Goal: Task Accomplishment & Management: Use online tool/utility

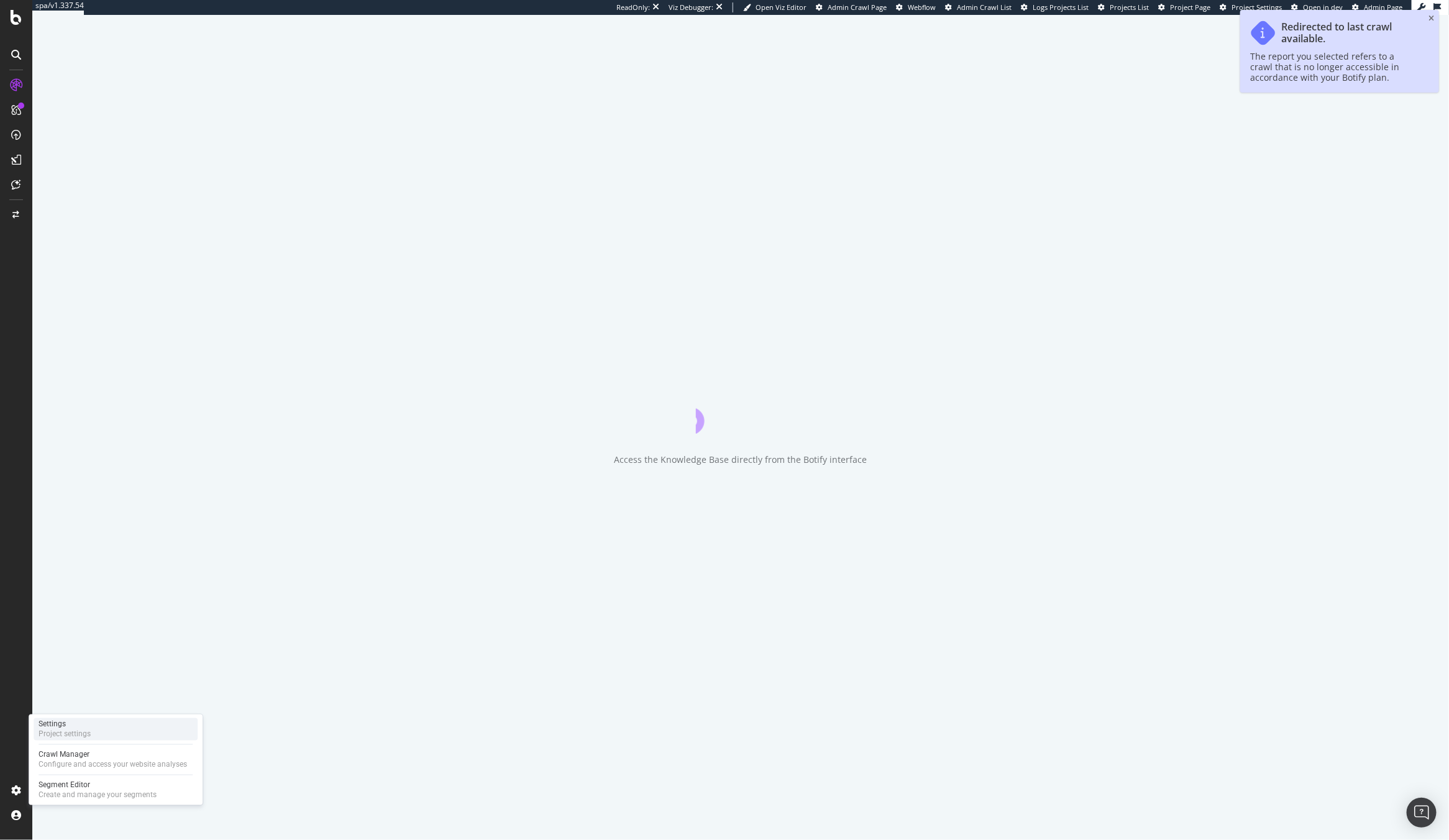
click at [91, 728] on div "Settings Project settings" at bounding box center [115, 730] width 164 height 23
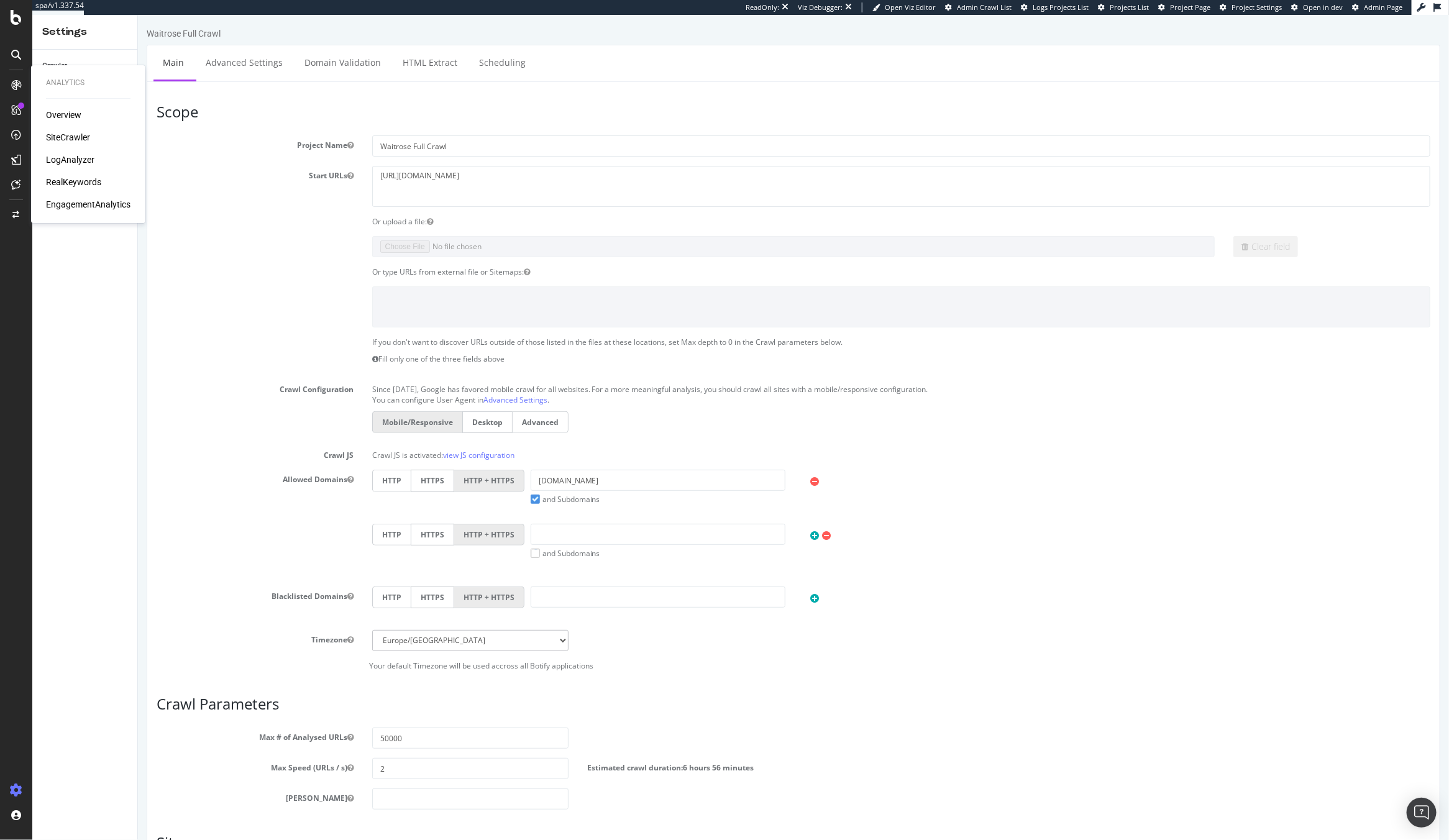
click at [79, 136] on div "SiteCrawler" at bounding box center [68, 137] width 44 height 13
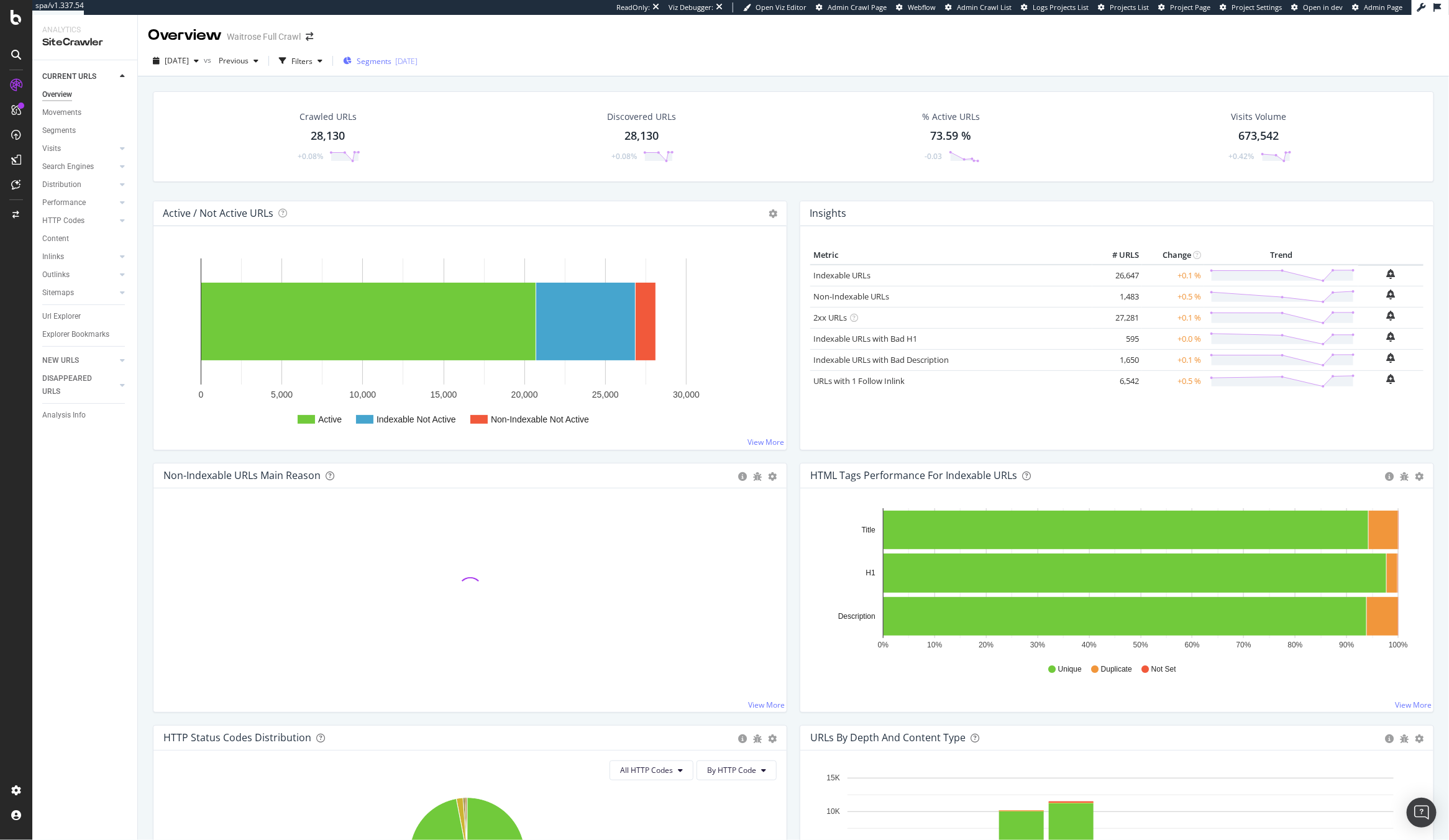
click at [391, 56] on span "Segments" at bounding box center [374, 61] width 34 height 11
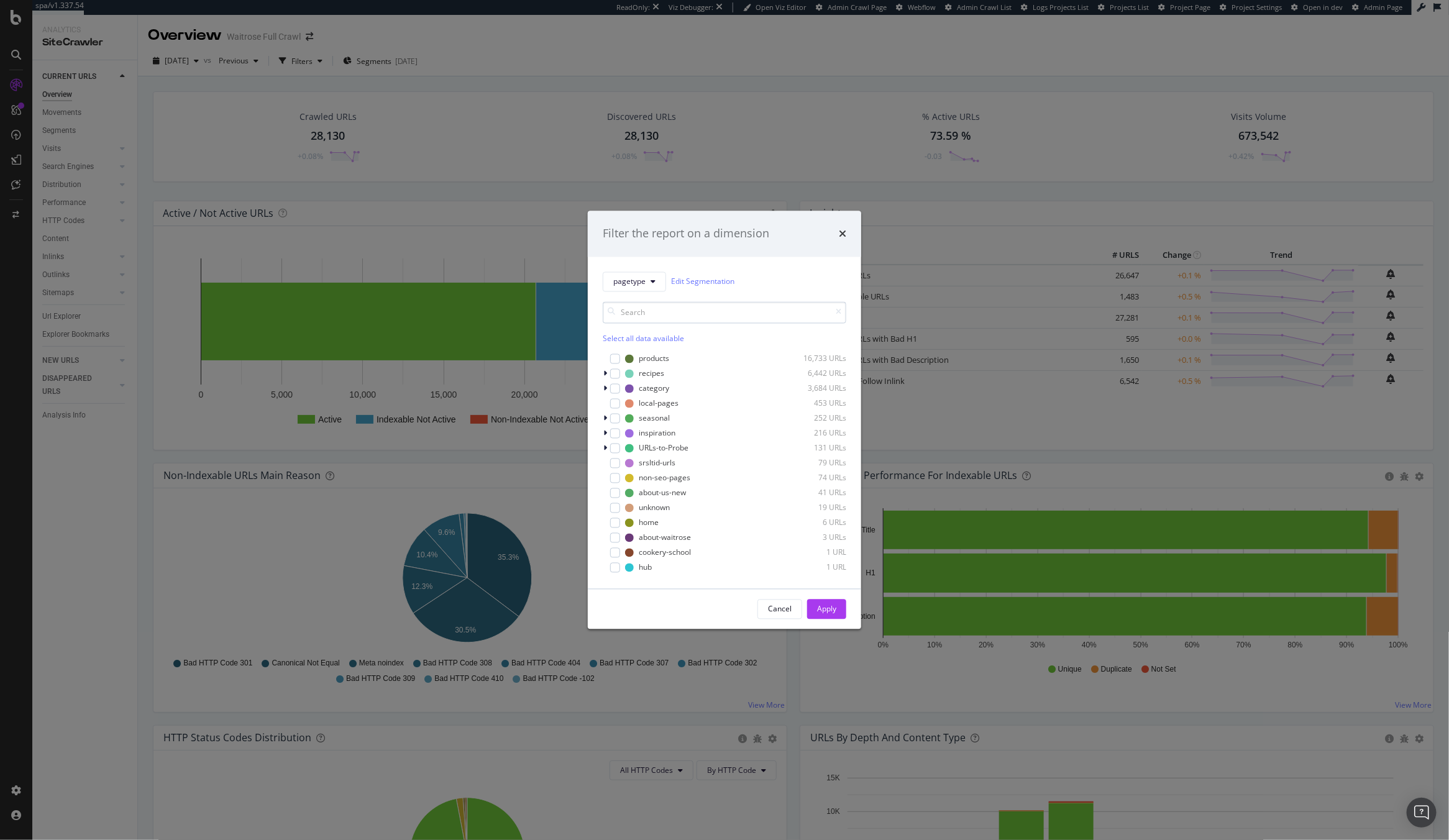
type input "s"
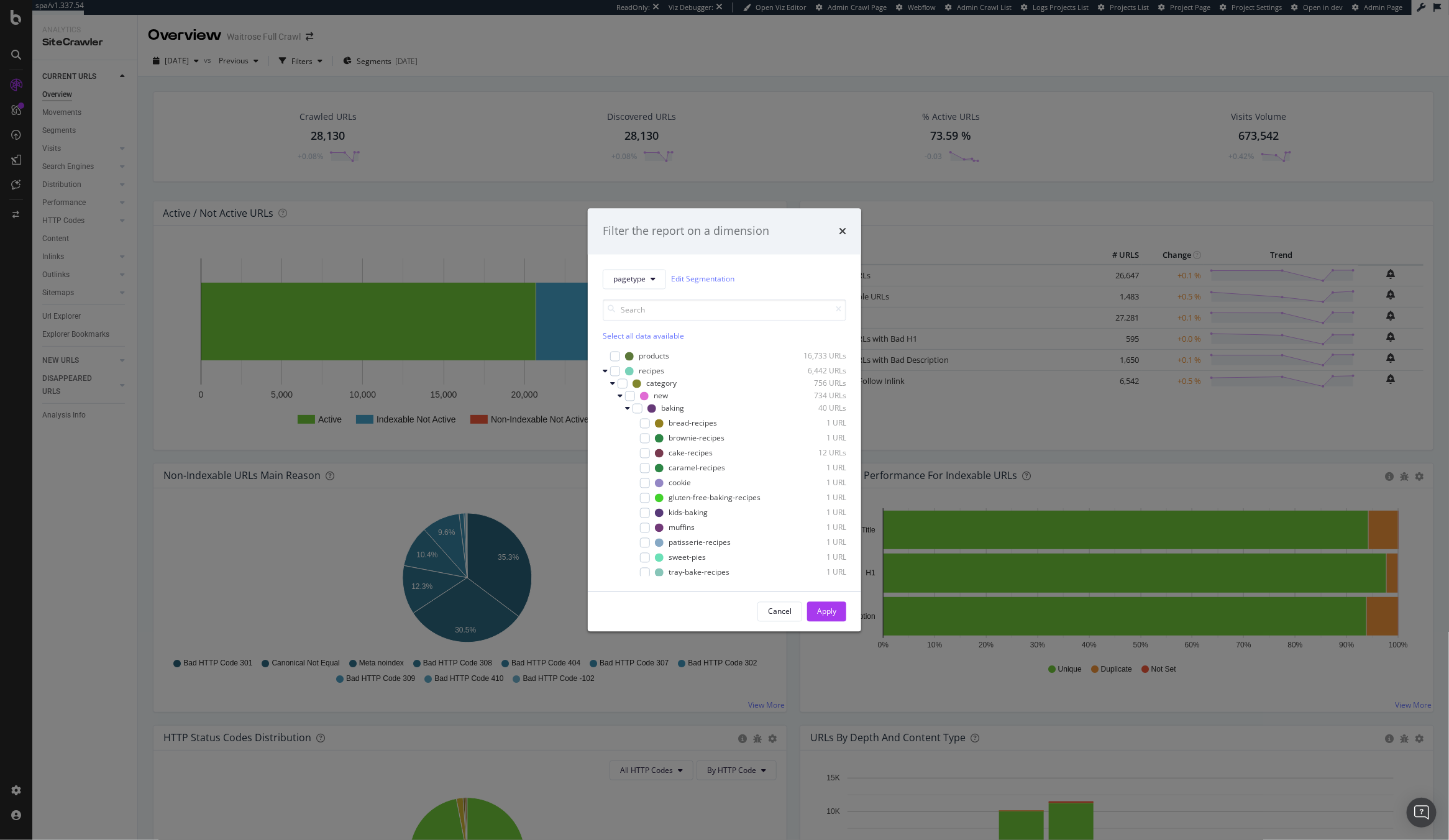
click at [544, 235] on div "Filter the report on a dimension pagetype Edit Segmentation Select all data ava…" at bounding box center [724, 420] width 1449 height 840
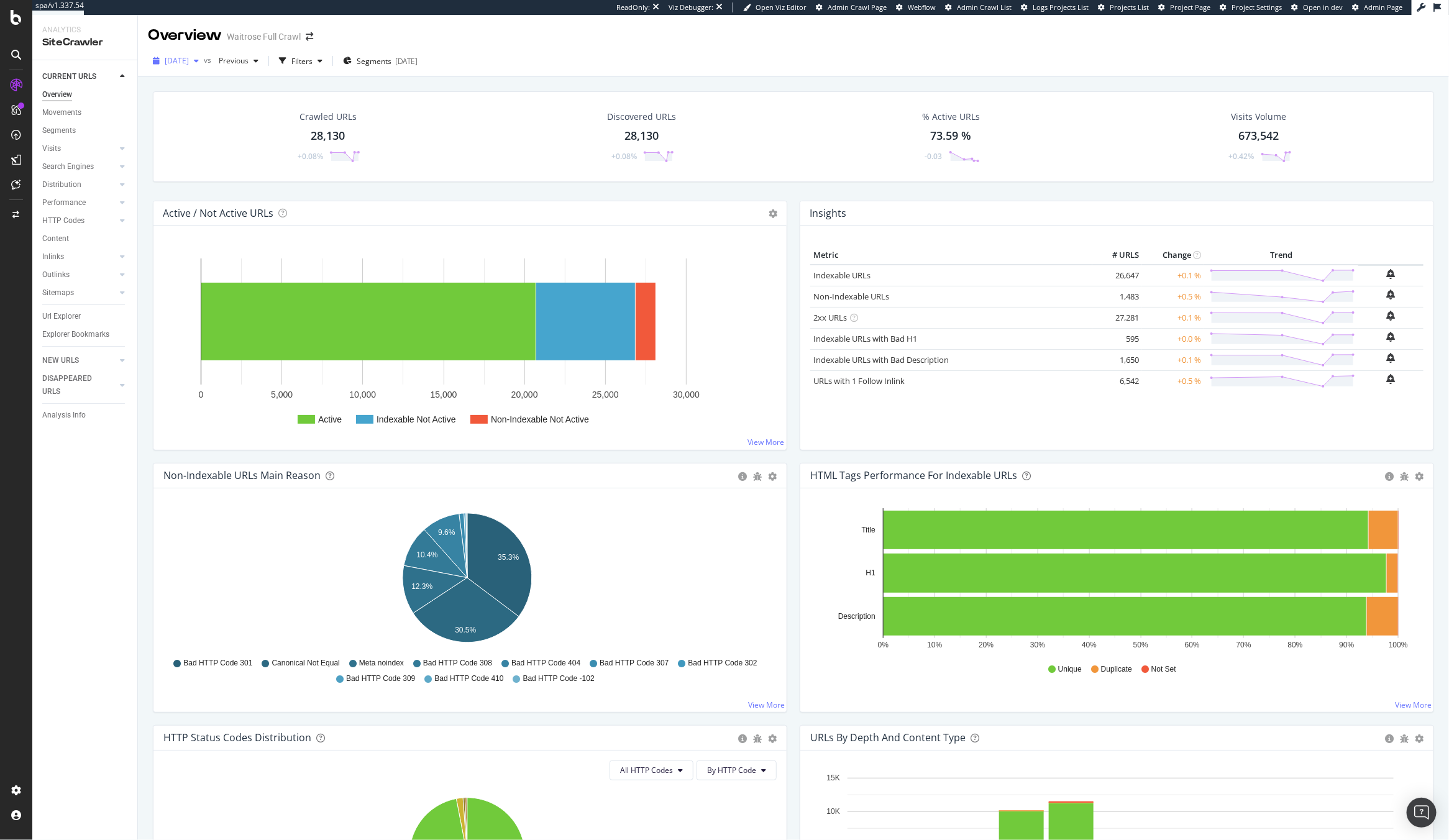
click at [172, 56] on span "[DATE]" at bounding box center [177, 61] width 24 height 11
click at [49, 786] on div "Segment Editor" at bounding box center [98, 785] width 118 height 10
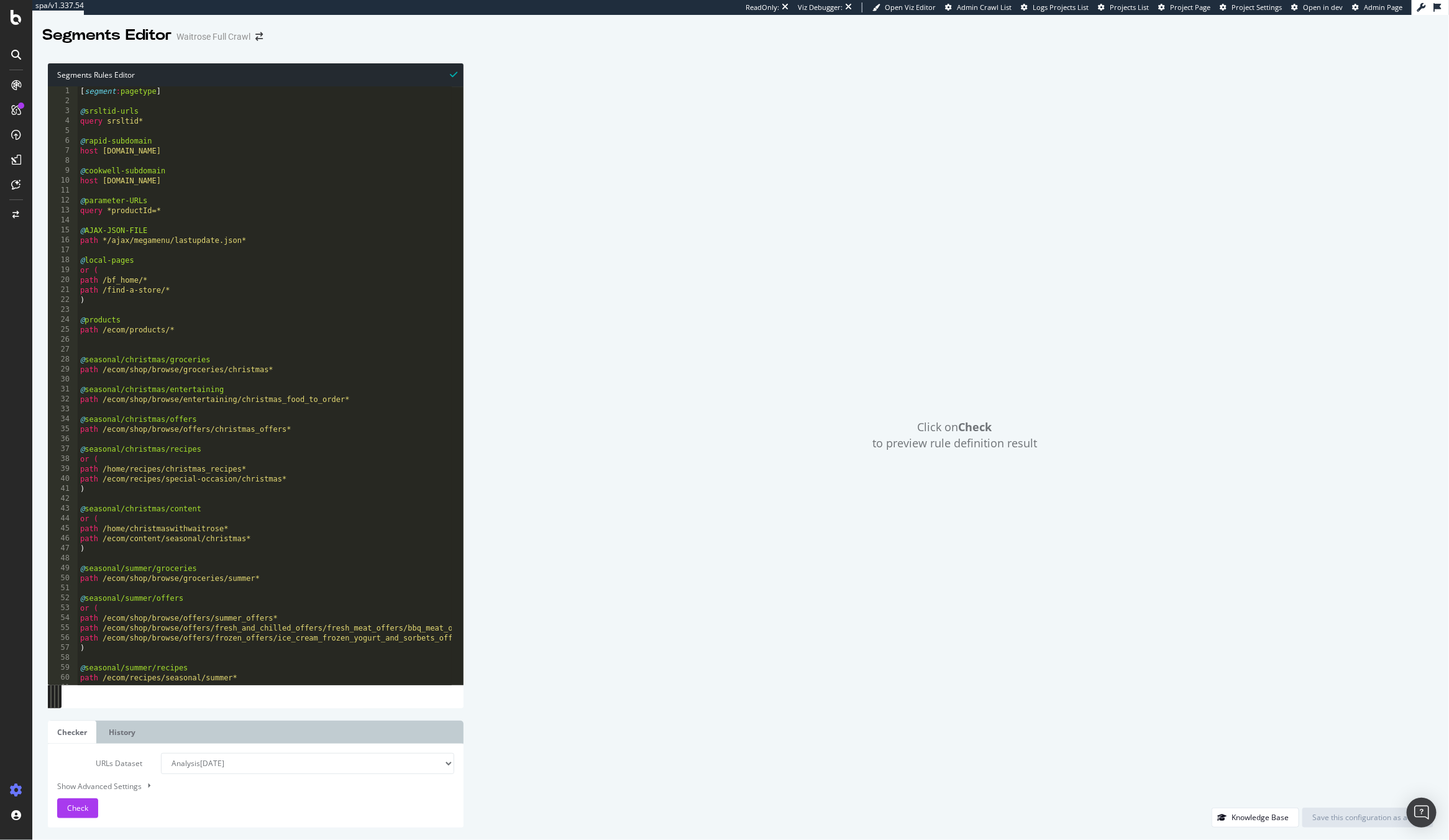
click at [278, 150] on div "[ segment : pagetype ] @ srsltid-urls query srsltid* @ rapid-subdomain host [DO…" at bounding box center [415, 390] width 676 height 607
drag, startPoint x: 194, startPoint y: 121, endPoint x: 56, endPoint y: 111, distance: 138.4
click at [56, 110] on div "abcde fg 1 2 3 4 5 6 7 8 9 10 11 12 13 14 15 16 17 18 19 20 21 22 23 24 25 26 2…" at bounding box center [255, 386] width 416 height 598
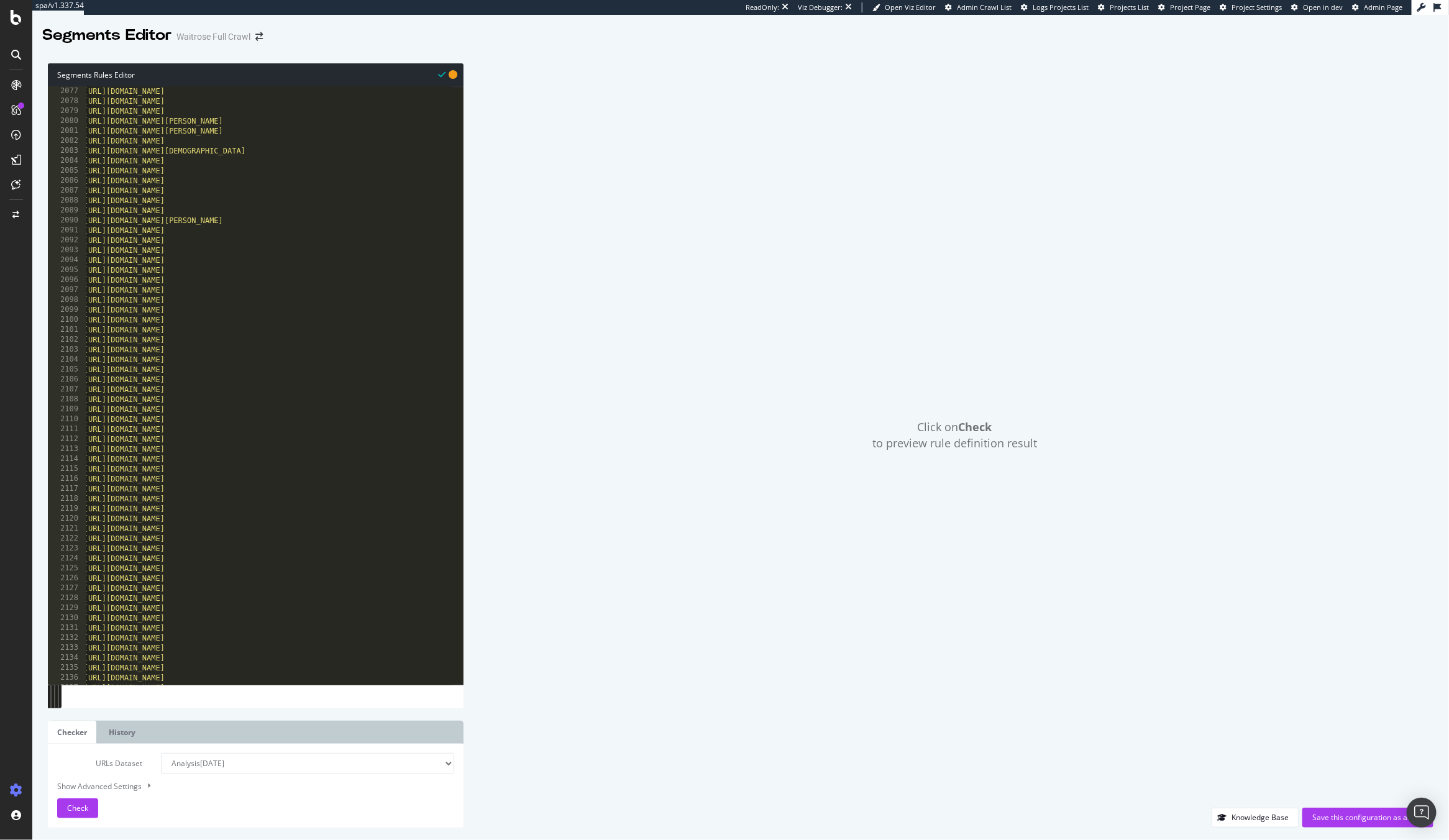
scroll to position [19764, 0]
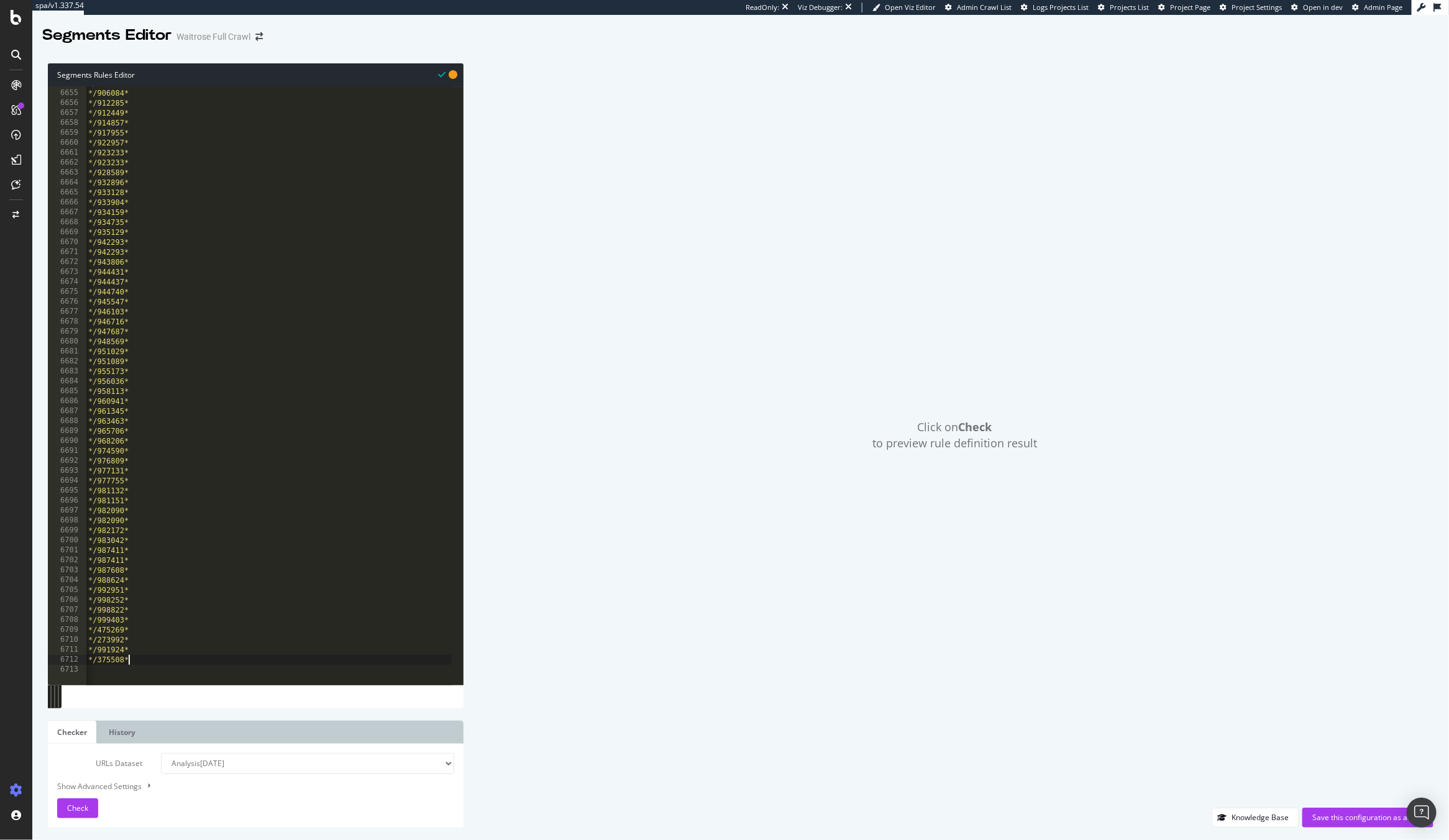
click at [241, 658] on div "path */905065* path */906084* path */912285* path */912449* path */914857* path…" at bounding box center [401, 381] width 676 height 607
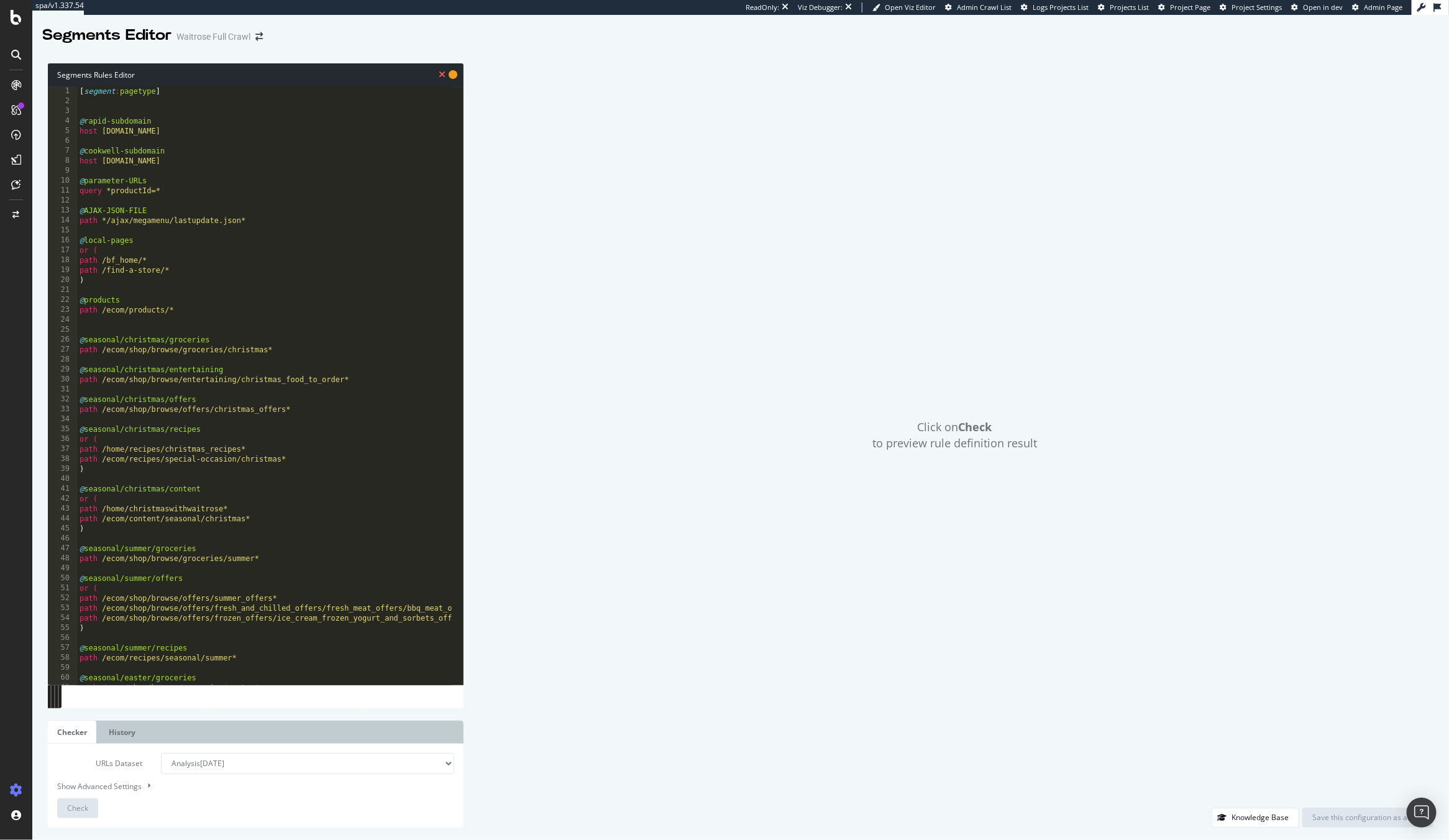
scroll to position [0, 0]
drag, startPoint x: 172, startPoint y: 87, endPoint x: 66, endPoint y: 85, distance: 106.0
click at [66, 85] on div "Segments Rules Editor abcde fg 1 2 3 4 5 6 7 8 9 10 11 12 13 14 15 16 17 18 19 …" at bounding box center [255, 386] width 416 height 644
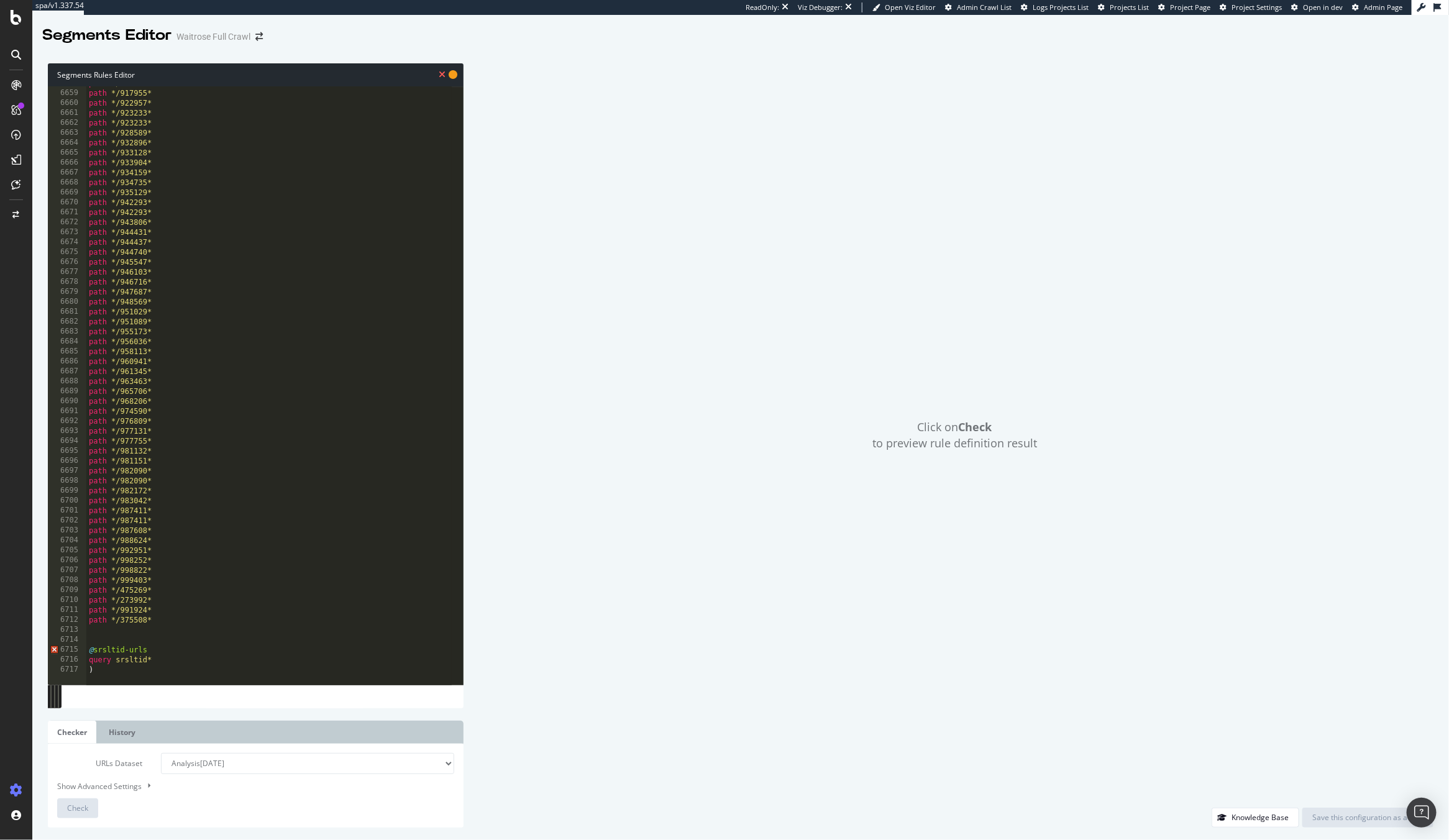
click at [165, 635] on div "path */914857* path */917955* path */922957* path */923233* path */923233* path…" at bounding box center [424, 381] width 676 height 607
click at [163, 623] on div "path */922957* path */923233* path */923233* path */928589* path */932896* path…" at bounding box center [424, 380] width 676 height 607
click at [167, 637] on div "path */922957* path */923233* path */923233* path */928589* path */932896* path…" at bounding box center [424, 380] width 676 height 607
click at [110, 668] on div "path */923233* path */928589* path */932896* path */933128* path */933904* path…" at bounding box center [424, 380] width 676 height 607
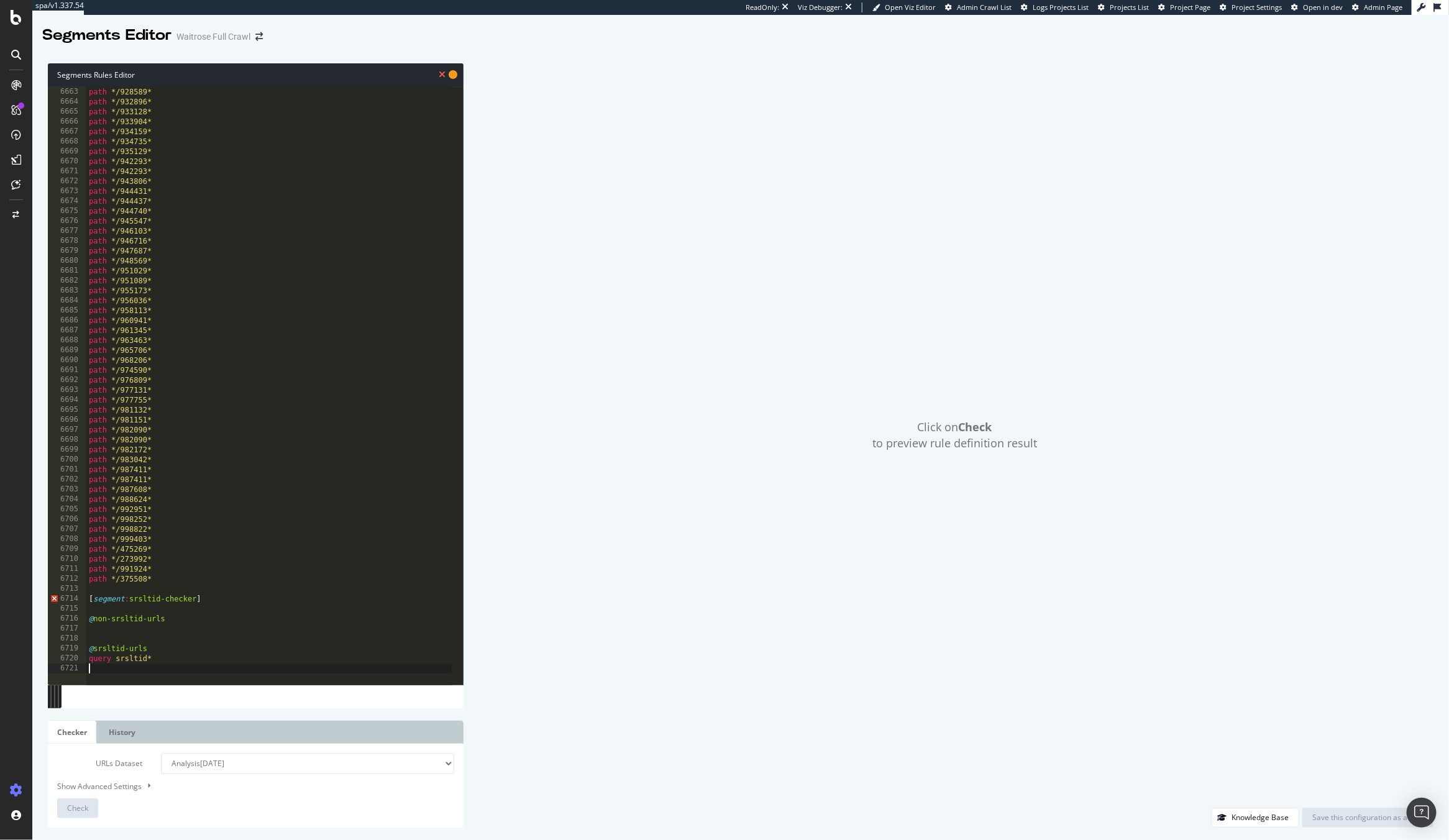
click at [142, 634] on div "path */923233* path */928589* path */932896* path */933128* path */933904* path…" at bounding box center [424, 380] width 676 height 607
click at [135, 626] on div "path */923233* path */928589* path */932896* path */933128* path */933904* path…" at bounding box center [424, 380] width 676 height 607
drag, startPoint x: 181, startPoint y: 618, endPoint x: 72, endPoint y: 618, distance: 109.0
click at [72, 618] on div "abcde fg 6662 6663 6664 6665 6666 6667 6668 6669 6670 6671 6672 6673 6674 6675 …" at bounding box center [255, 386] width 416 height 598
click at [182, 604] on div "path */923233* path */928589* path */932896* path */933128* path */933904* path…" at bounding box center [424, 380] width 676 height 607
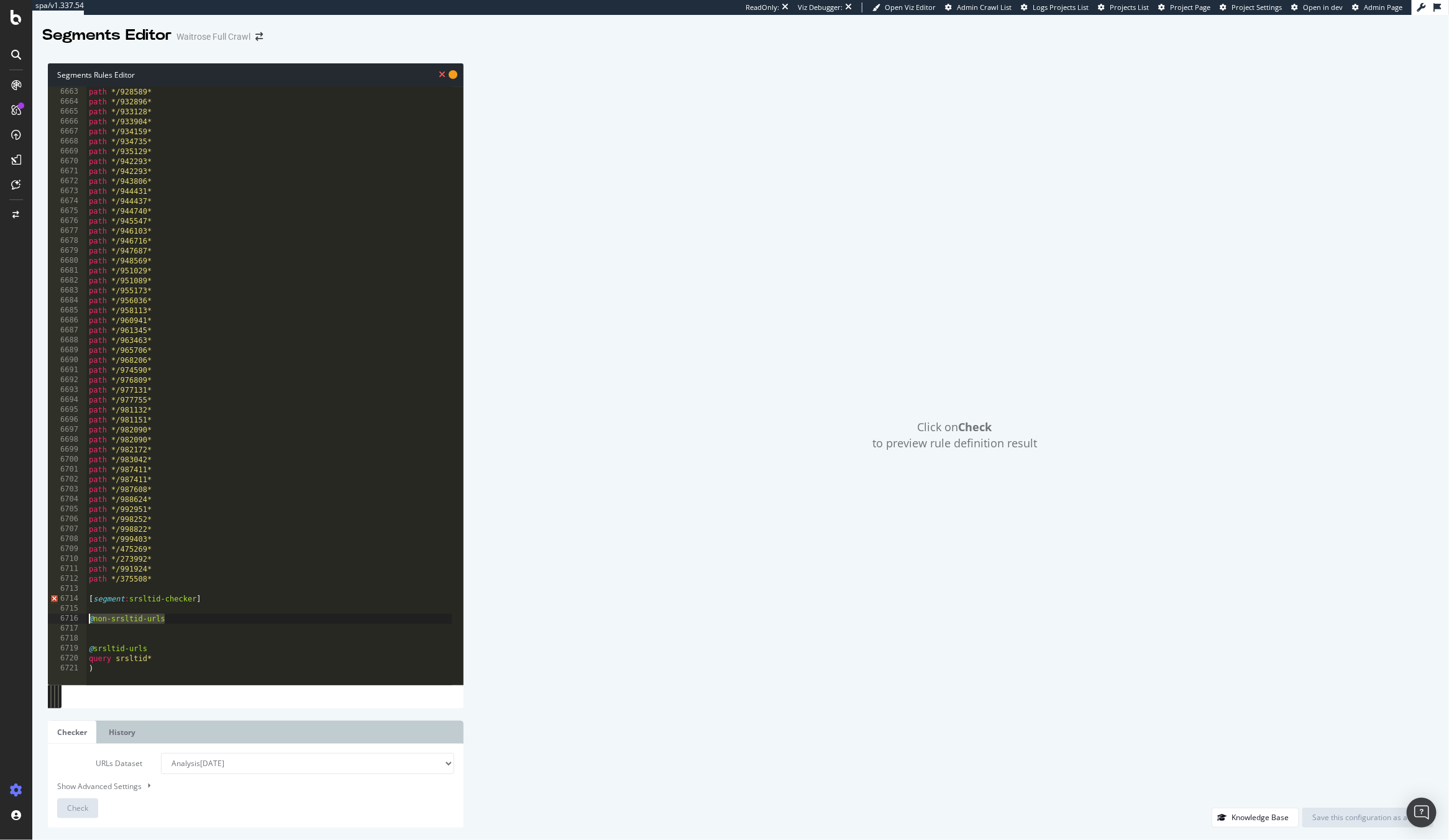
drag, startPoint x: 179, startPoint y: 622, endPoint x: 56, endPoint y: 615, distance: 123.2
click at [56, 615] on div "abcde fg 6662 6663 6664 6665 6666 6667 6668 6669 6670 6671 6672 6673 6674 6675 …" at bounding box center [255, 386] width 416 height 598
click at [172, 672] on div at bounding box center [424, 677] width 676 height 15
paste textarea "Cursor at row 6721"
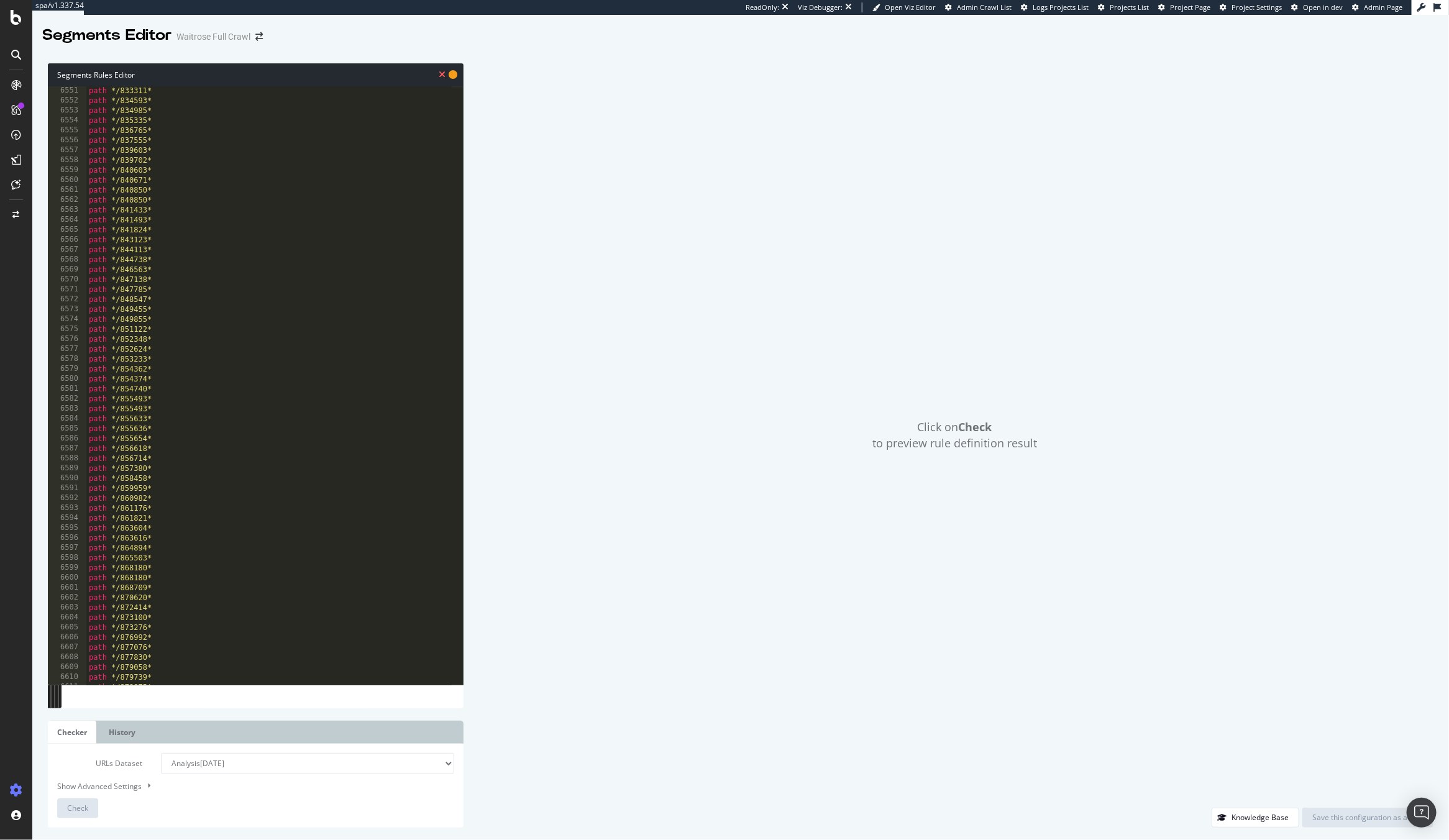
click at [332, 343] on div "path */833311* path */834593* path */834985* path */835335* path */836765* path…" at bounding box center [424, 389] width 676 height 607
type textarea "abcde fg"
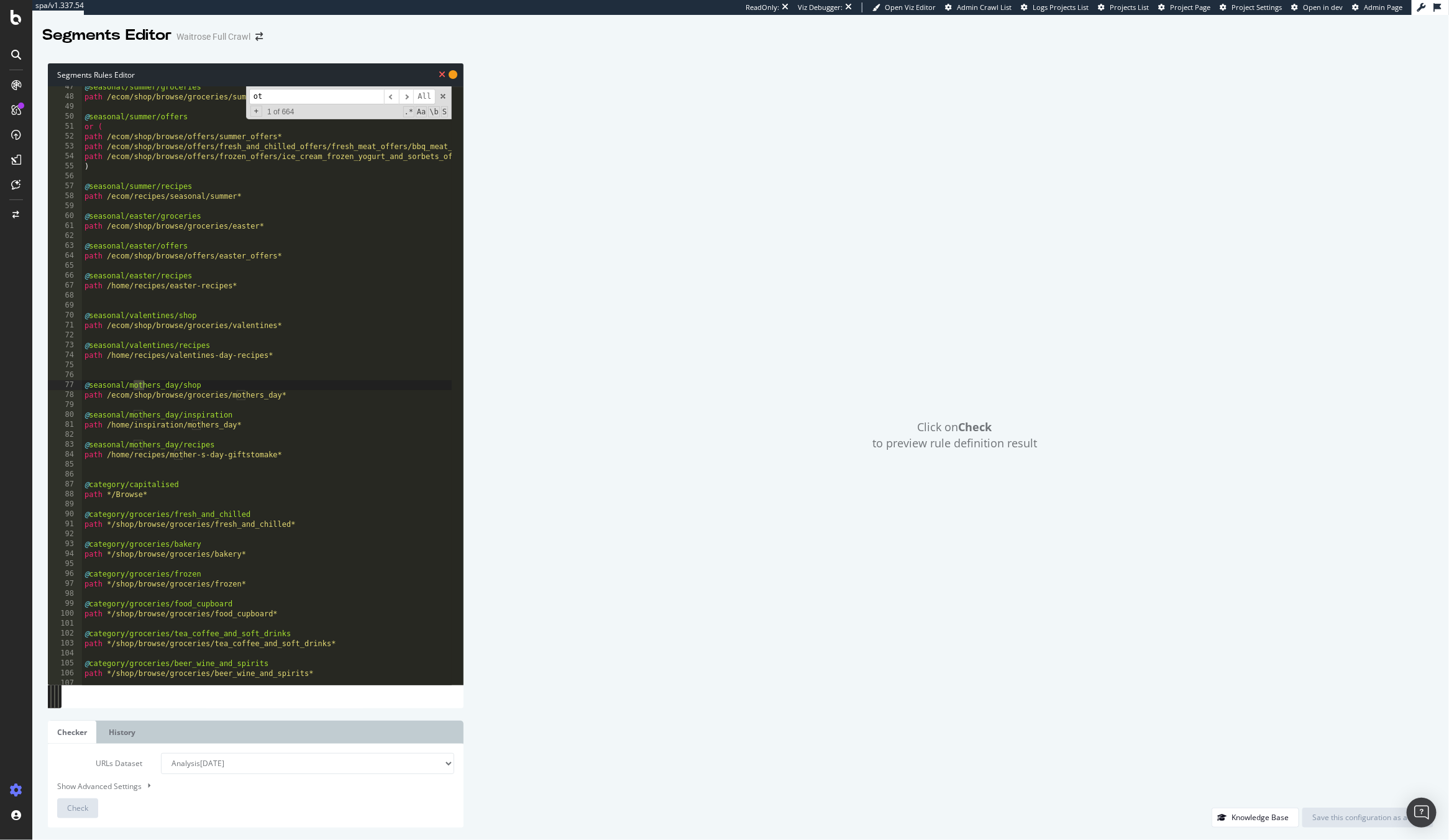
scroll to position [141, 0]
type input "other"
click at [411, 98] on span "​" at bounding box center [406, 96] width 15 height 15
click at [406, 98] on span "​" at bounding box center [406, 96] width 15 height 15
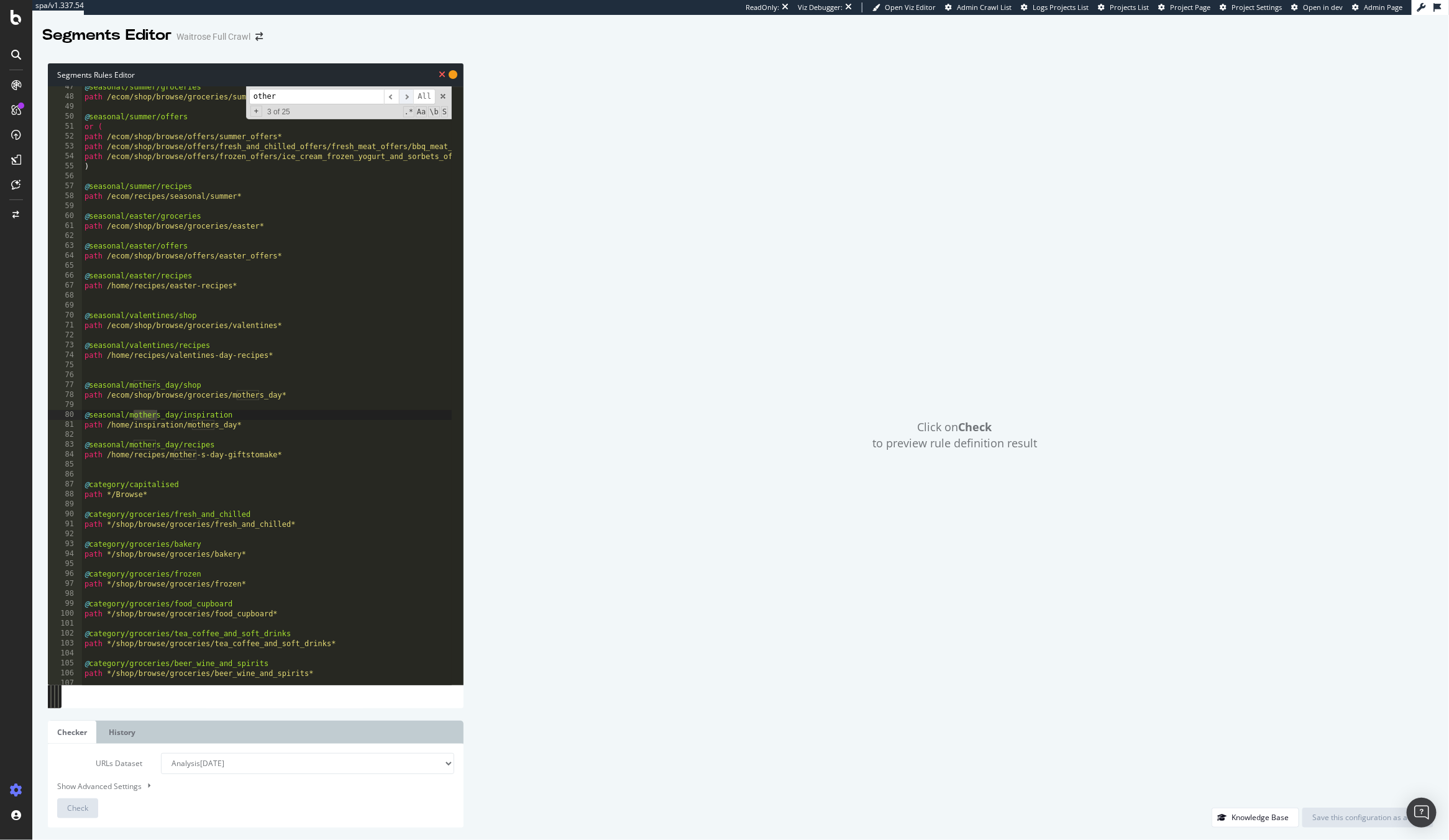
click at [406, 98] on span "​" at bounding box center [406, 96] width 15 height 15
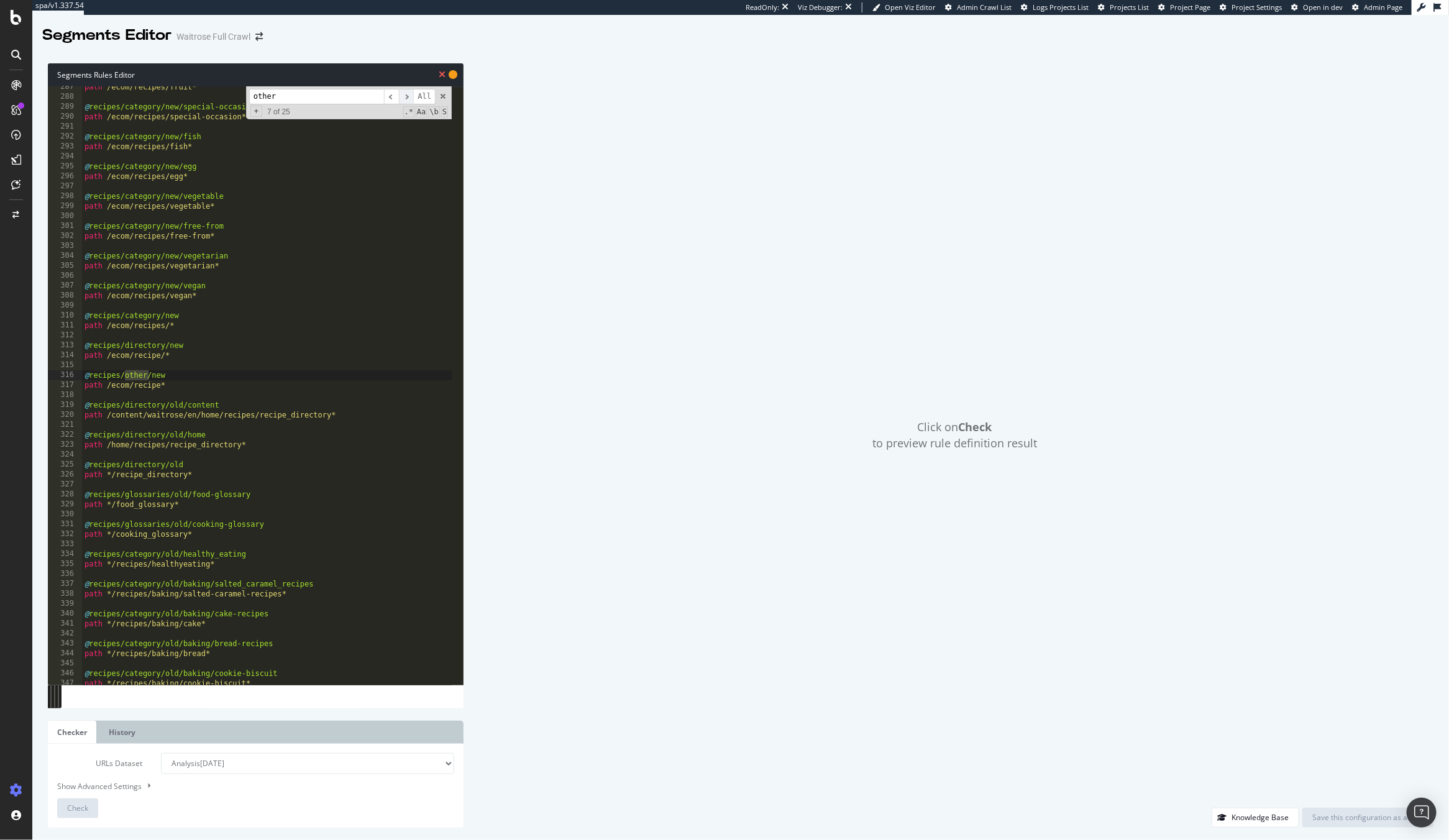
click at [406, 98] on span "​" at bounding box center [406, 96] width 15 height 15
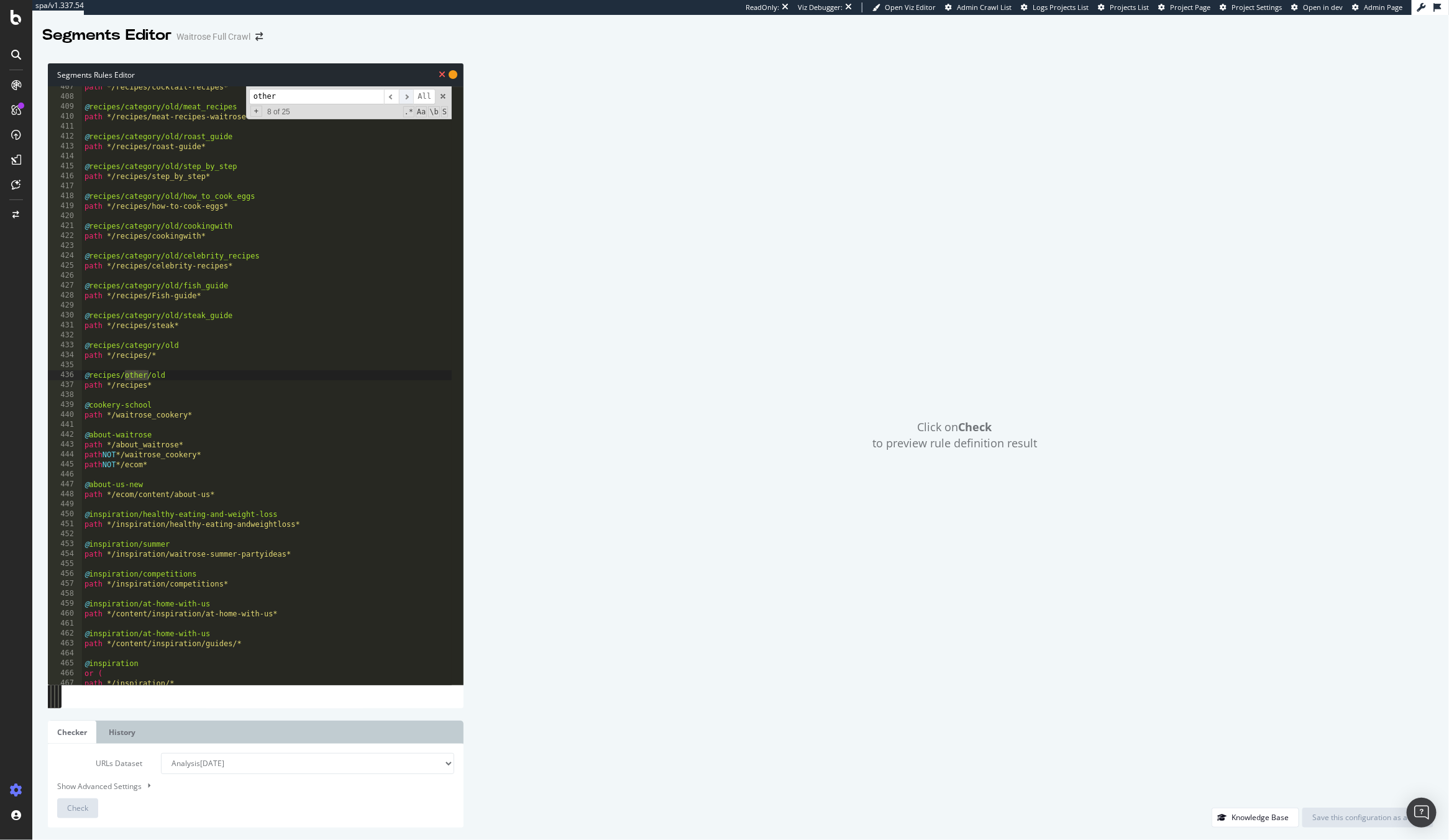
click at [406, 98] on span "​" at bounding box center [406, 96] width 15 height 15
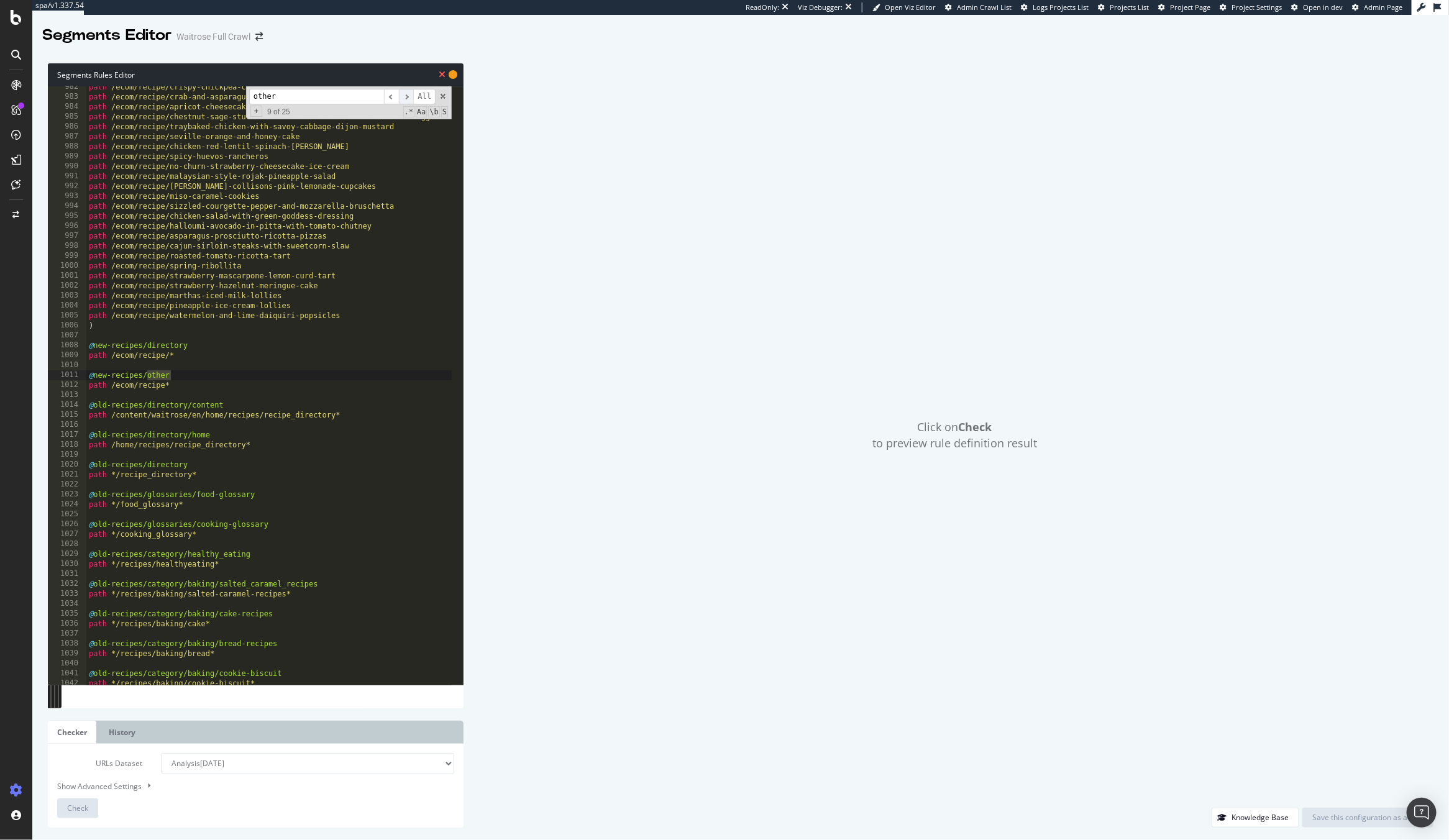
click at [406, 98] on span "​" at bounding box center [406, 96] width 15 height 15
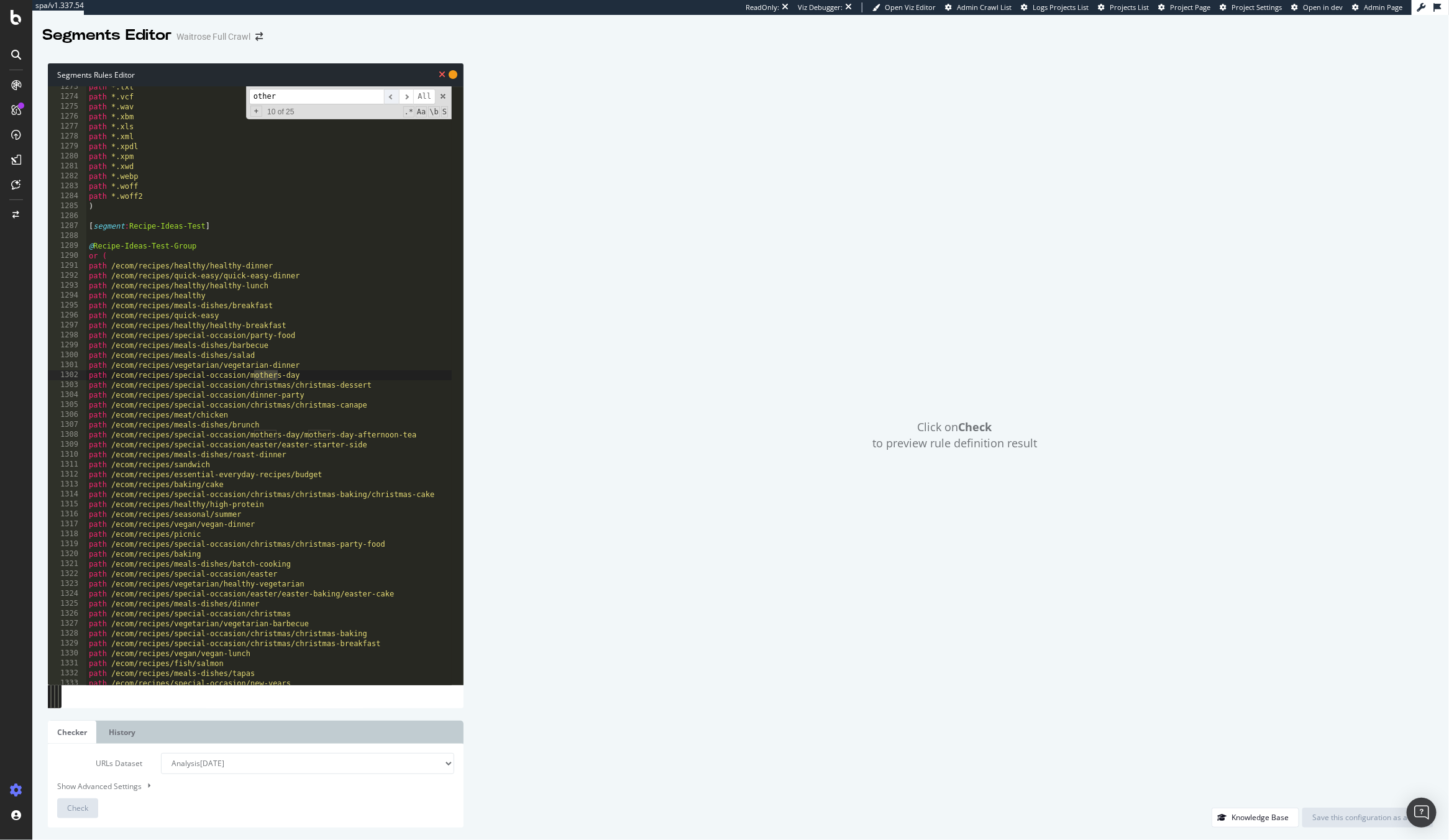
click at [396, 100] on span "​" at bounding box center [391, 96] width 15 height 15
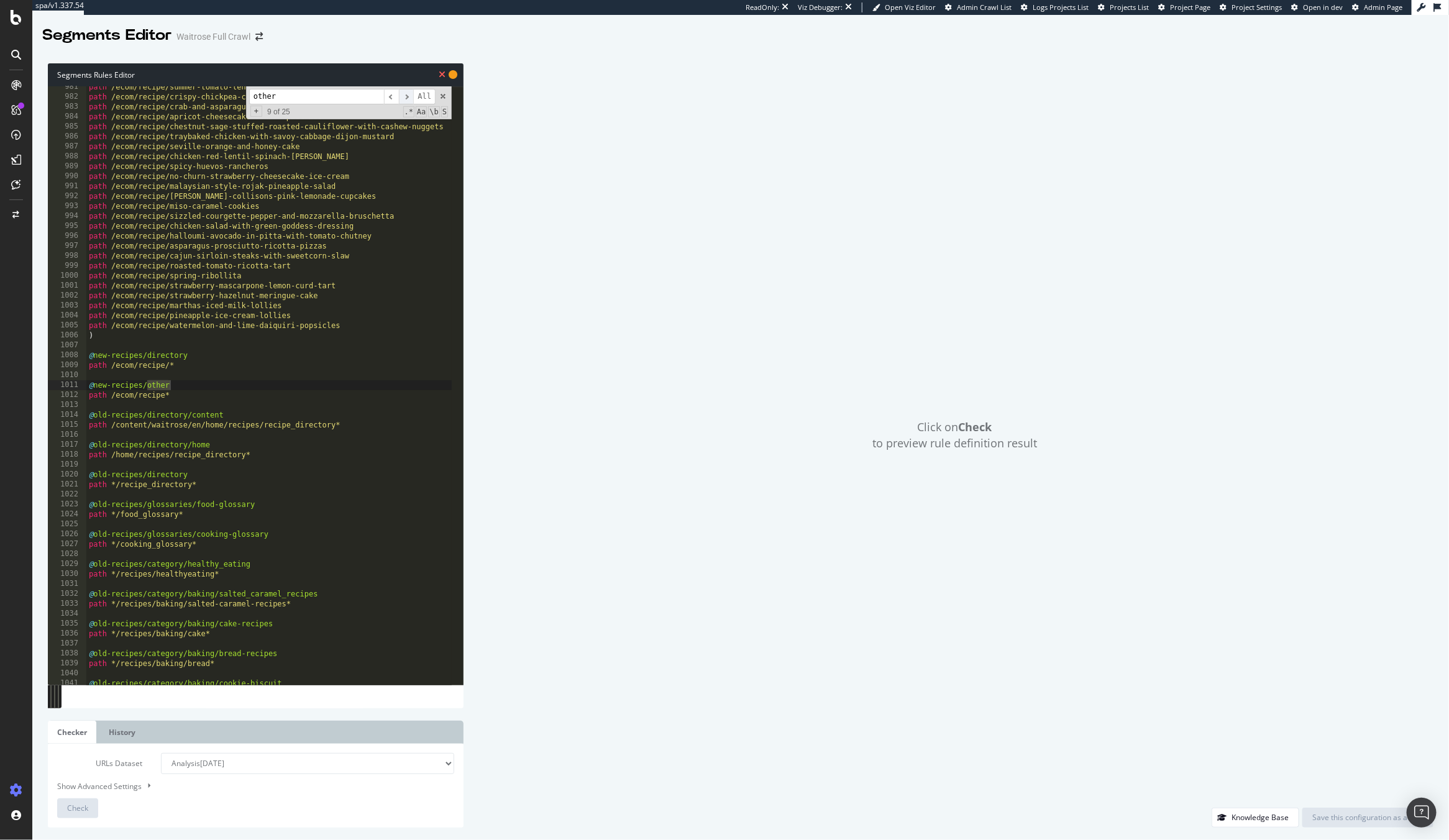
click at [405, 103] on span "​" at bounding box center [406, 96] width 15 height 15
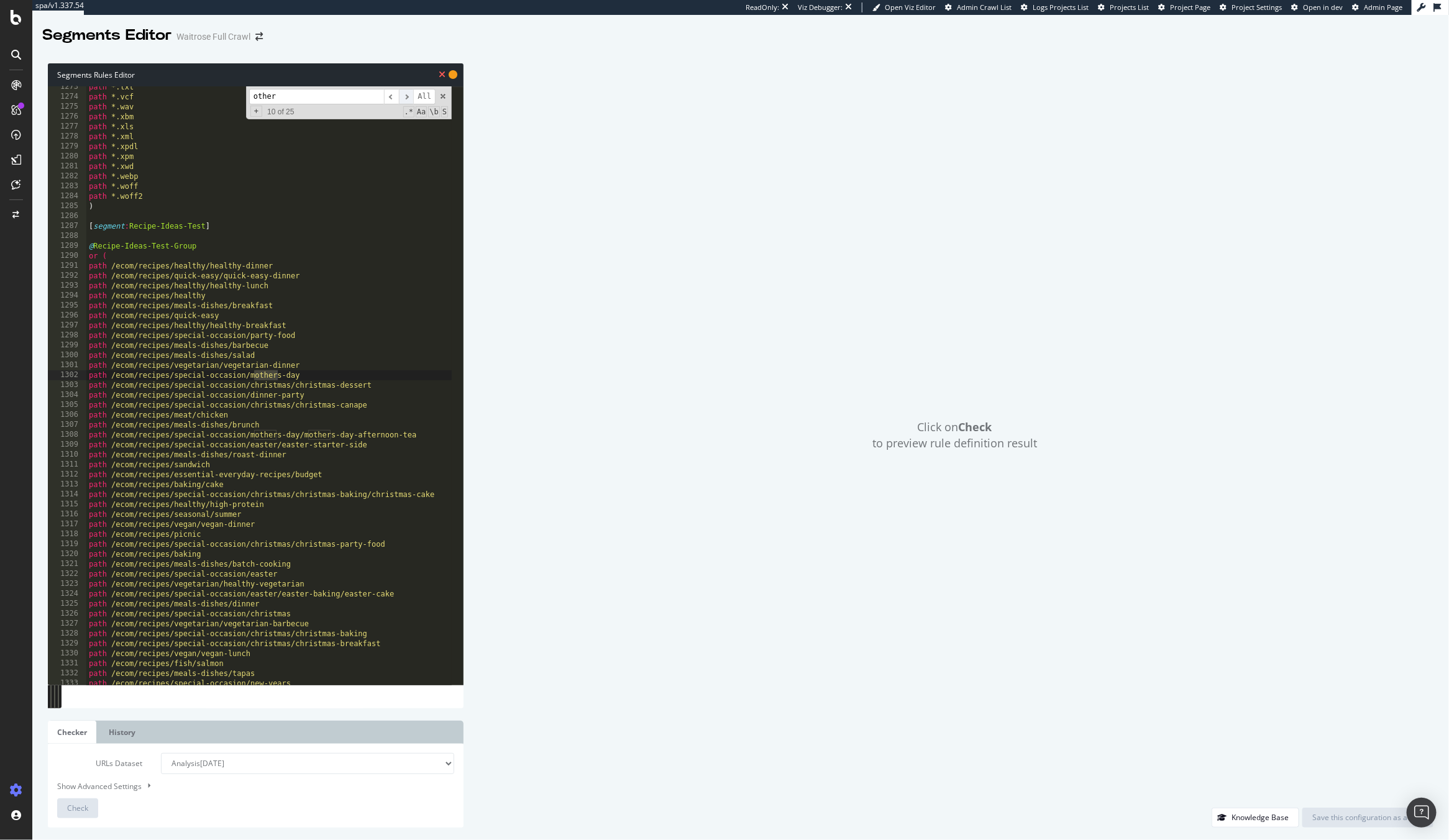
click at [405, 103] on span "​" at bounding box center [406, 96] width 15 height 15
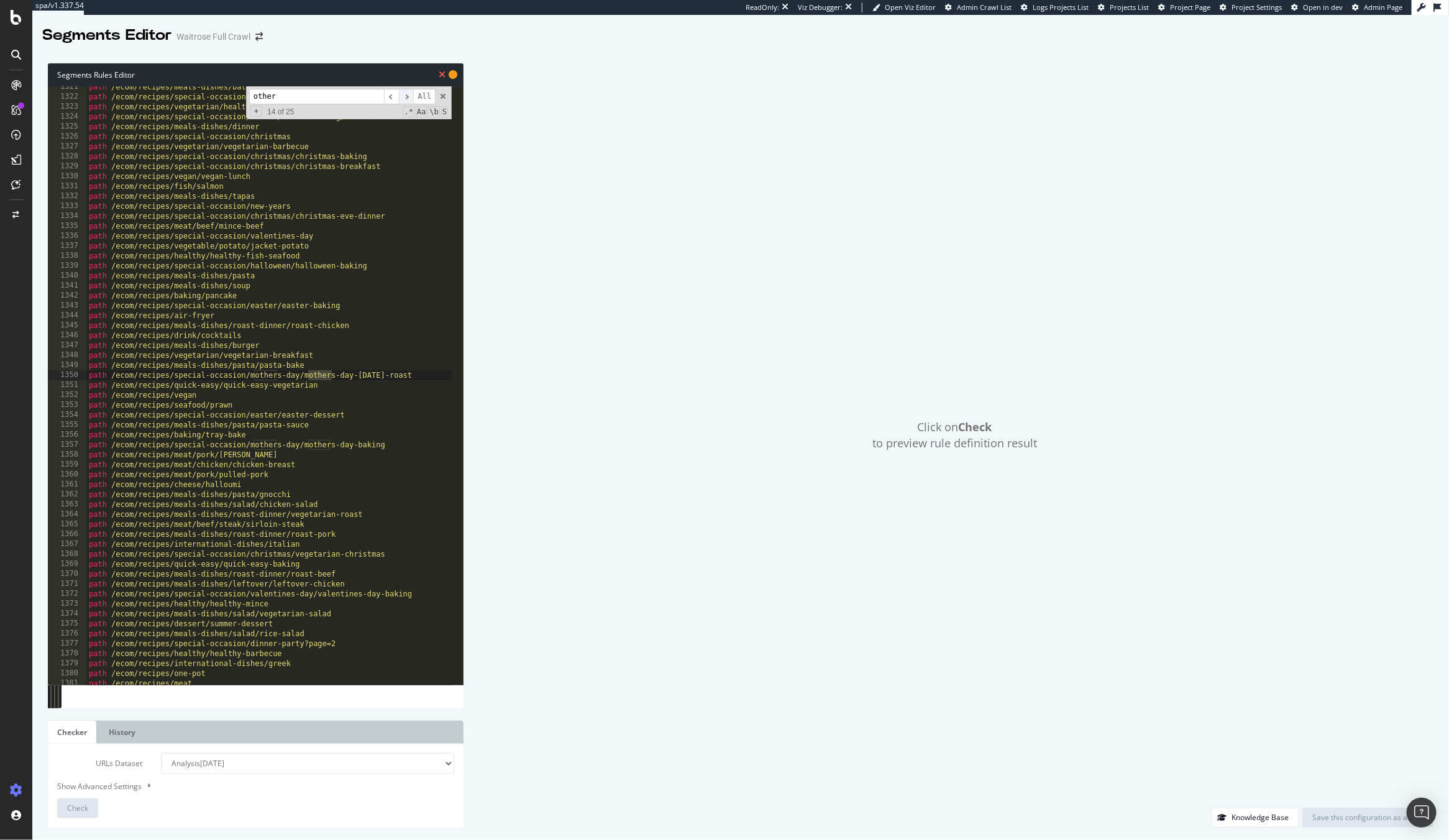
click at [405, 103] on span "​" at bounding box center [406, 96] width 15 height 15
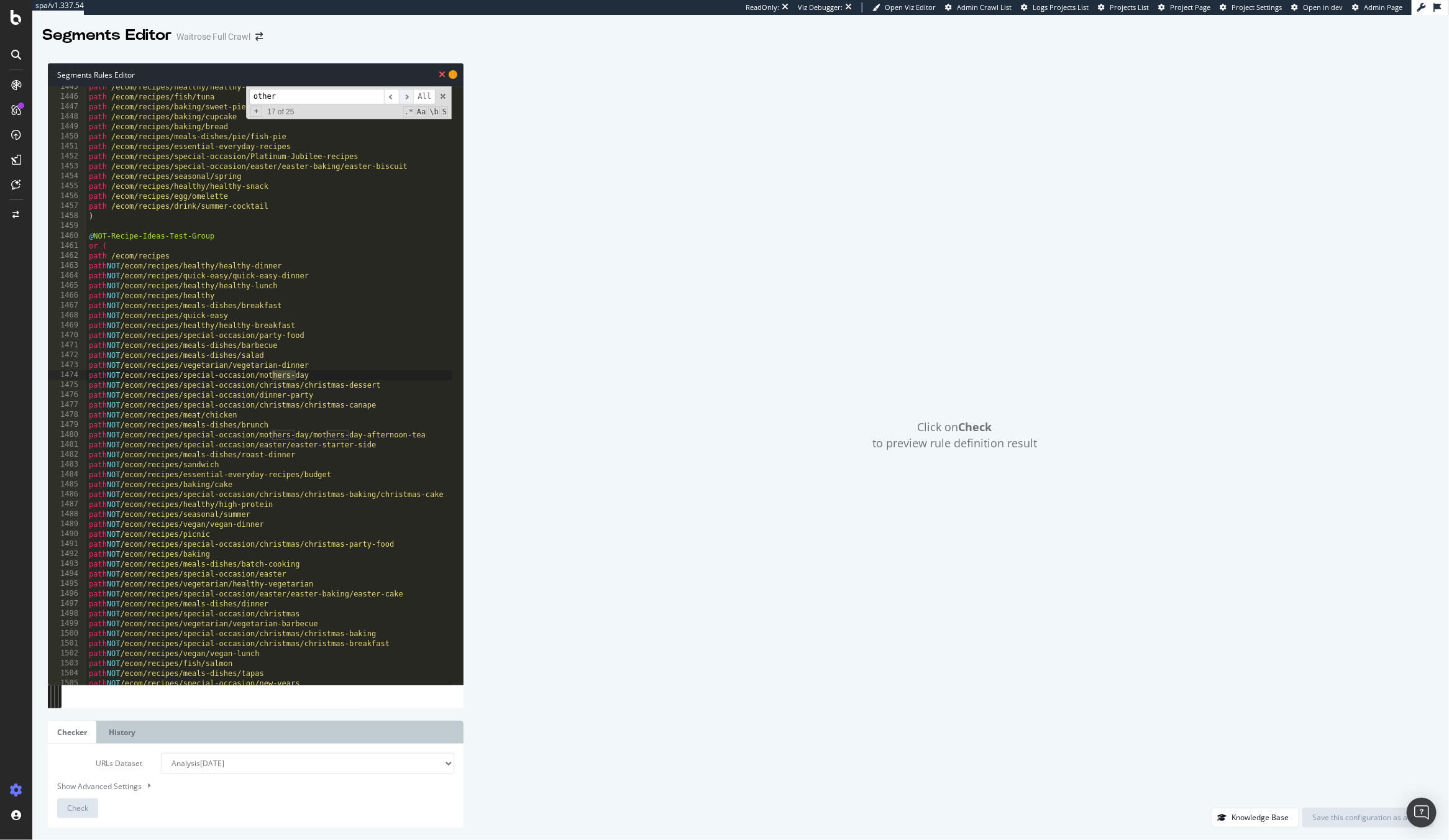
click at [405, 103] on span "​" at bounding box center [406, 96] width 15 height 15
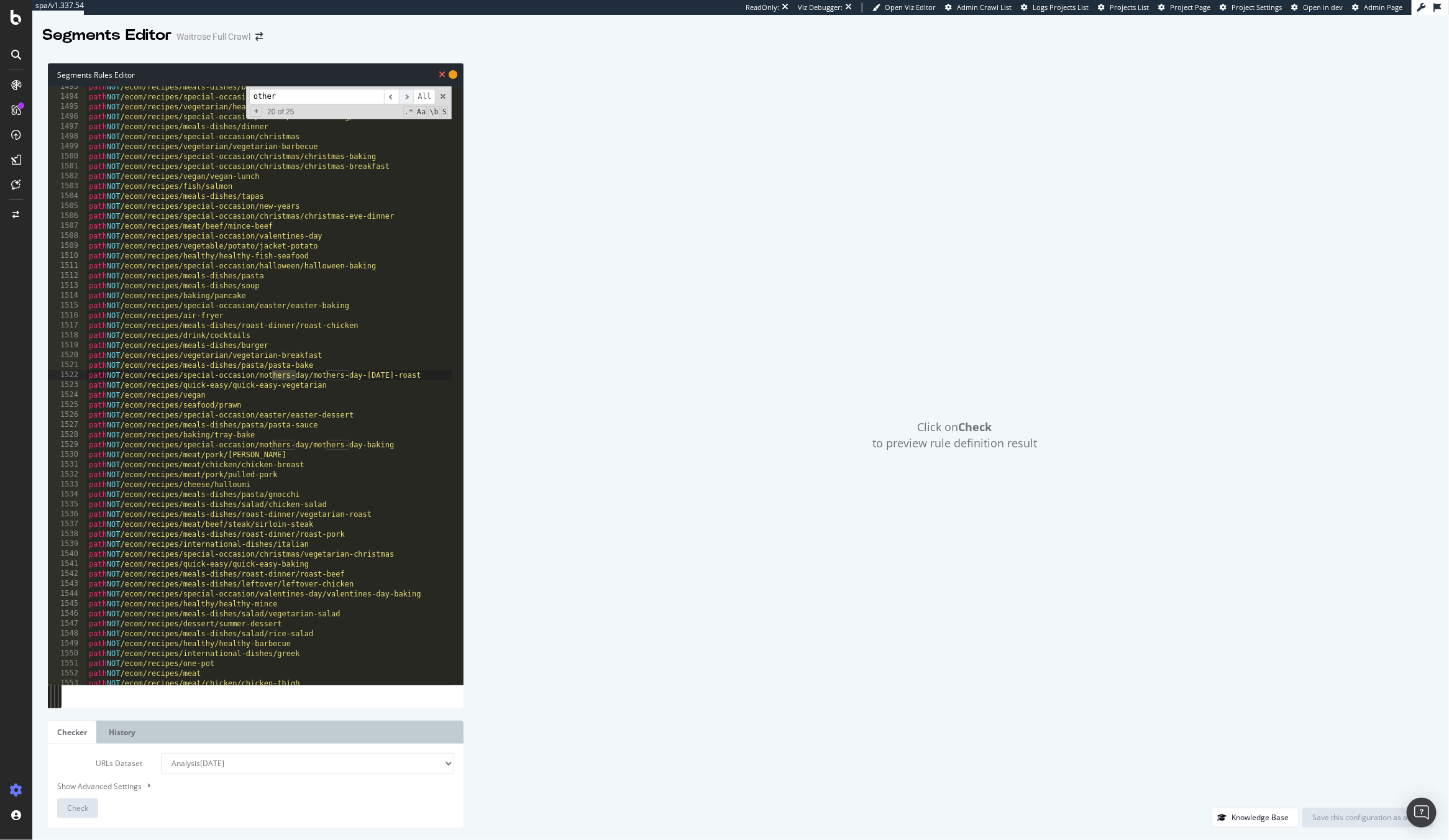
click at [405, 103] on span "​" at bounding box center [406, 96] width 15 height 15
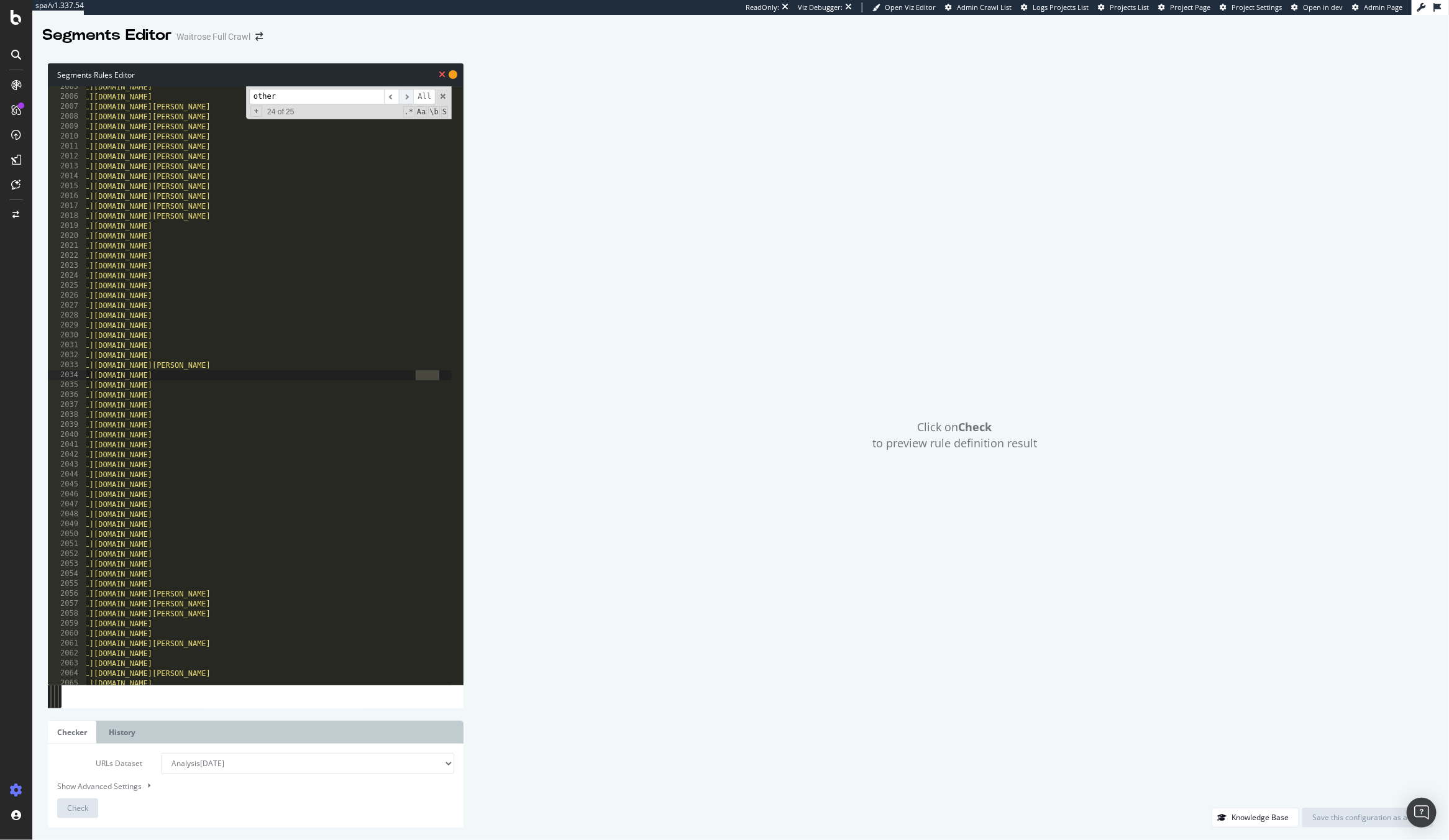
click at [405, 103] on span "​" at bounding box center [406, 96] width 15 height 15
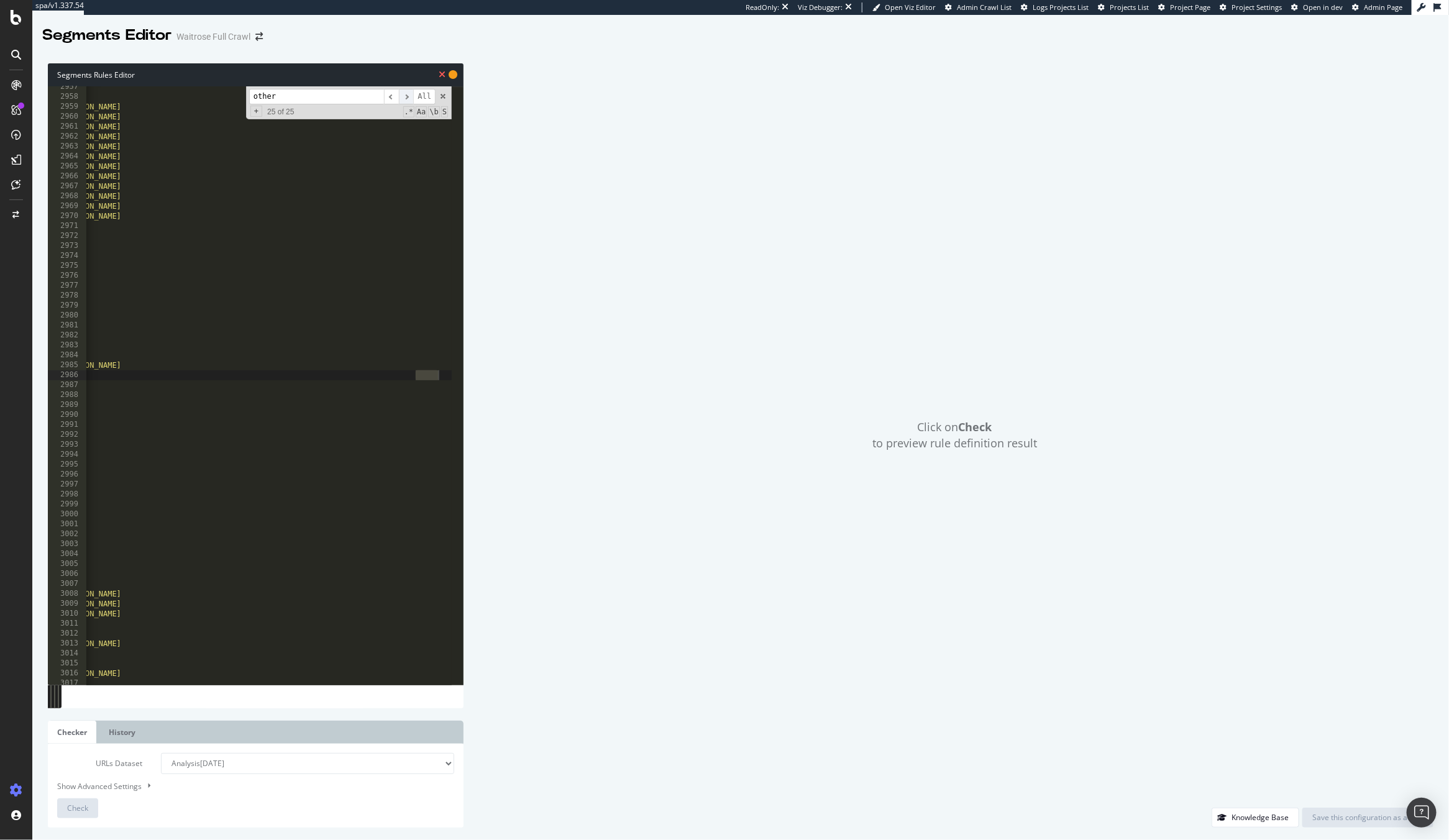
scroll to position [0, 125]
click at [405, 103] on span "​" at bounding box center [406, 96] width 15 height 15
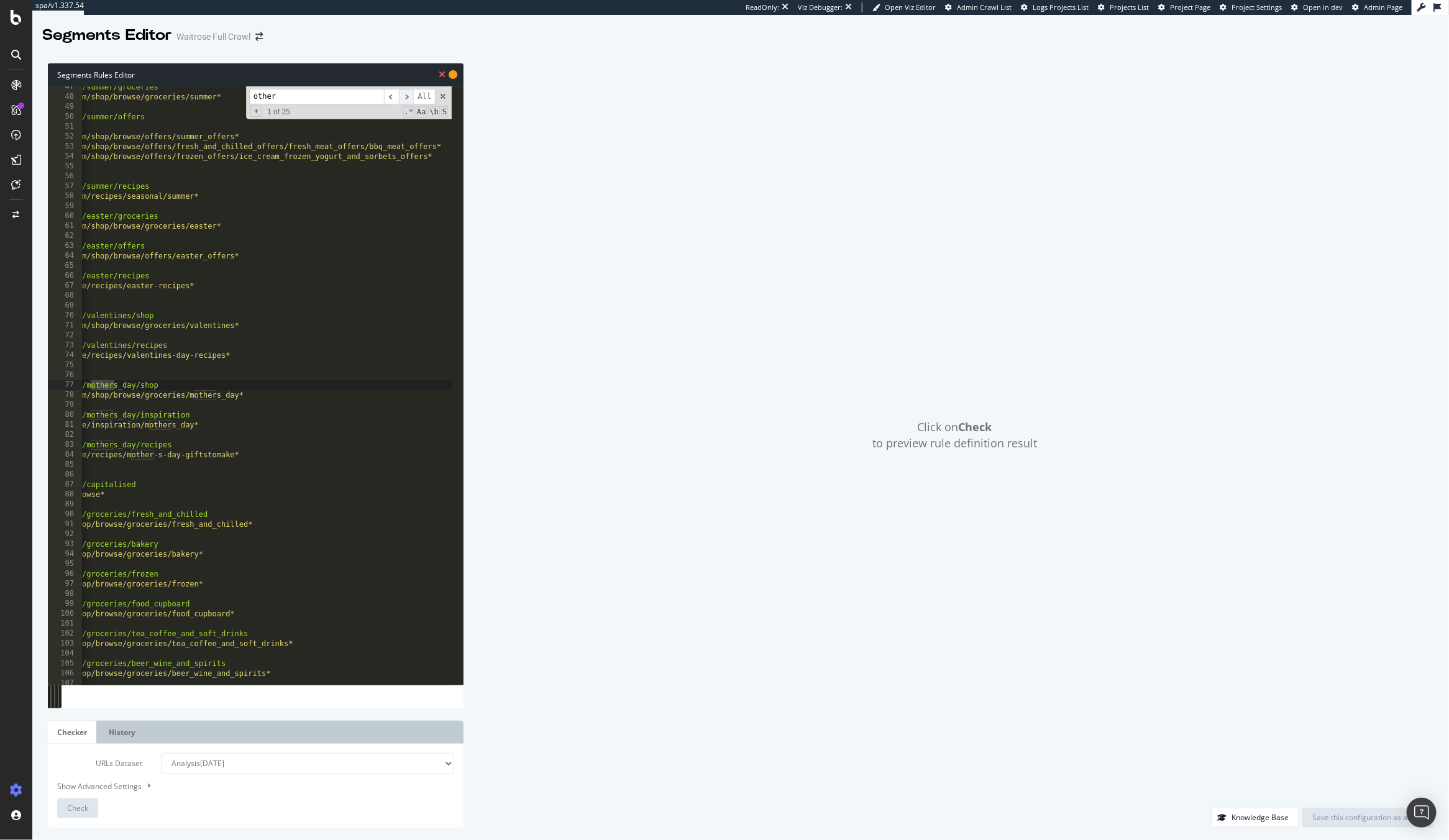
click at [405, 103] on span "​" at bounding box center [406, 96] width 15 height 15
click at [389, 98] on span "​" at bounding box center [391, 96] width 15 height 15
click at [386, 98] on span "​" at bounding box center [391, 96] width 15 height 15
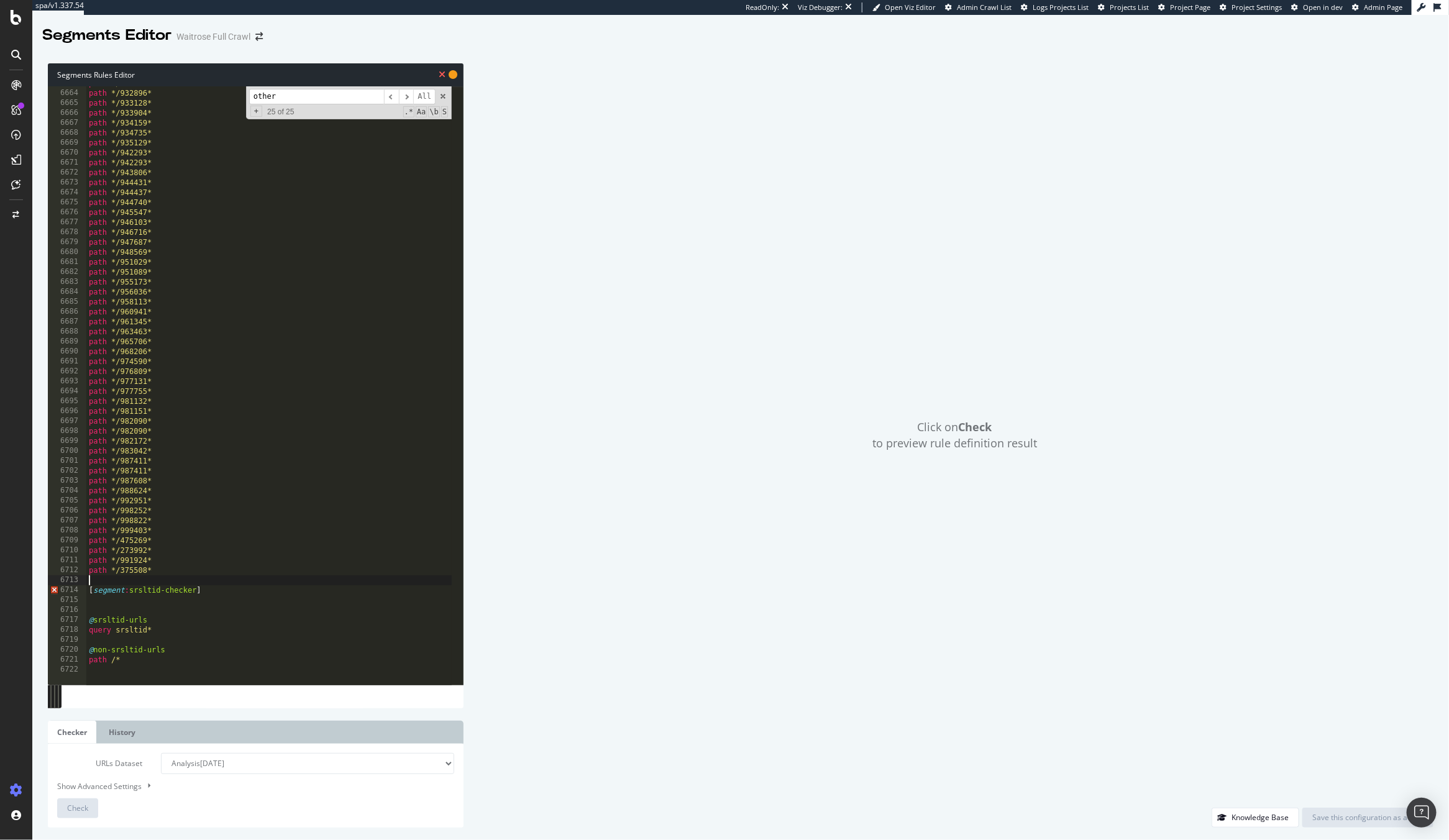
scroll to position [0, 0]
click at [239, 583] on div "path */928589* path */932896* path */933128* path */933904* path */934159* path…" at bounding box center [424, 381] width 676 height 607
click at [217, 637] on div "path */928589* path */932896* path */933128* path */933904* path */934159* path…" at bounding box center [424, 381] width 676 height 607
click at [108, 663] on div "path */928589* path */932896* path */933128* path */933904* path */934159* path…" at bounding box center [424, 381] width 676 height 607
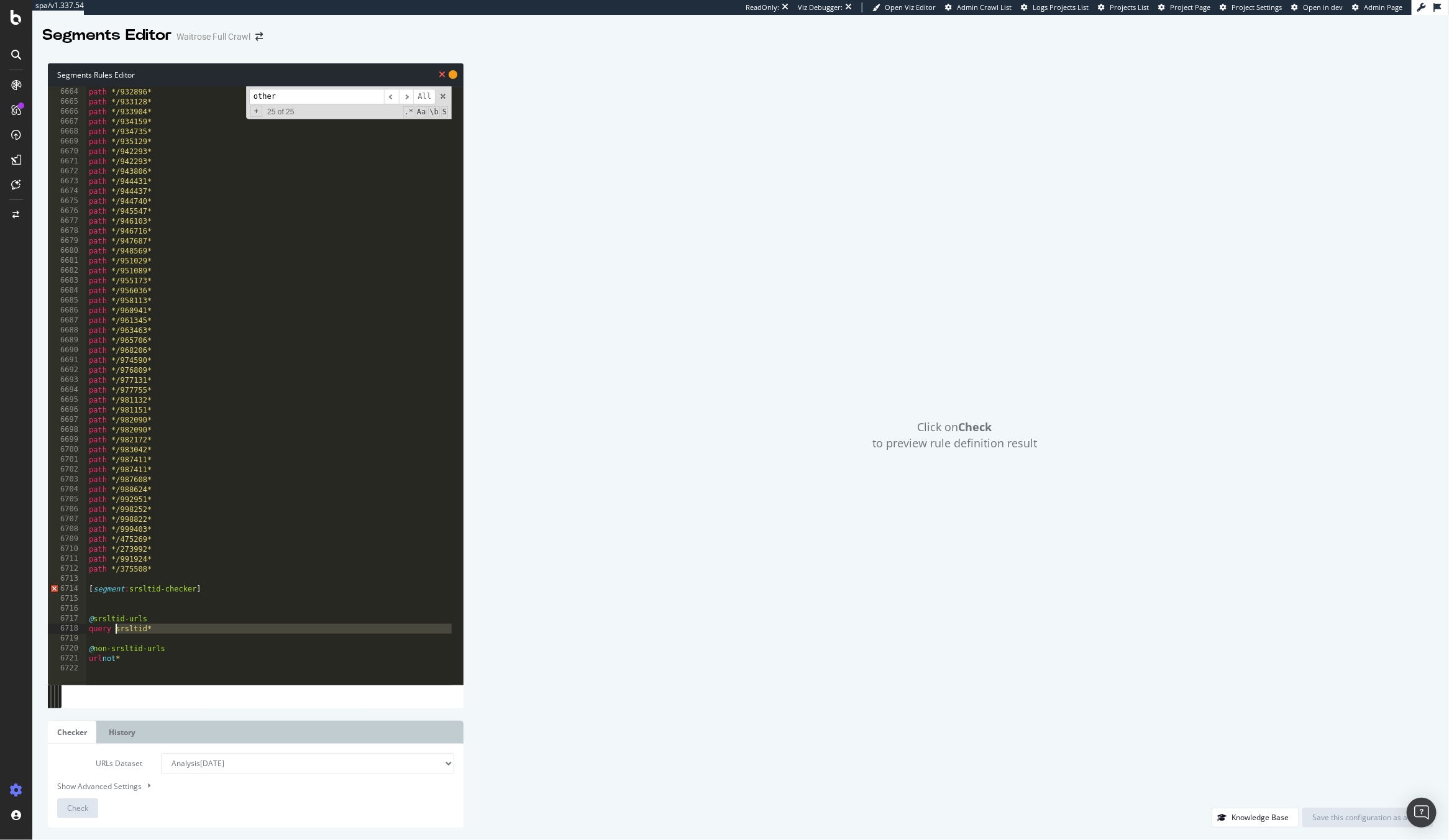
drag, startPoint x: 146, startPoint y: 635, endPoint x: 115, endPoint y: 632, distance: 31.1
click at [115, 632] on div "path */928589* path */932896* path */933128* path */933904* path */934159* path…" at bounding box center [424, 380] width 676 height 607
click at [122, 632] on div "path */928589* path */932896* path */933128* path */933904* path */934159* path…" at bounding box center [424, 380] width 676 height 607
drag, startPoint x: 118, startPoint y: 632, endPoint x: 146, endPoint y: 631, distance: 28.0
click at [146, 631] on div "path */928589* path */932896* path */933128* path */933904* path */934159* path…" at bounding box center [424, 380] width 676 height 607
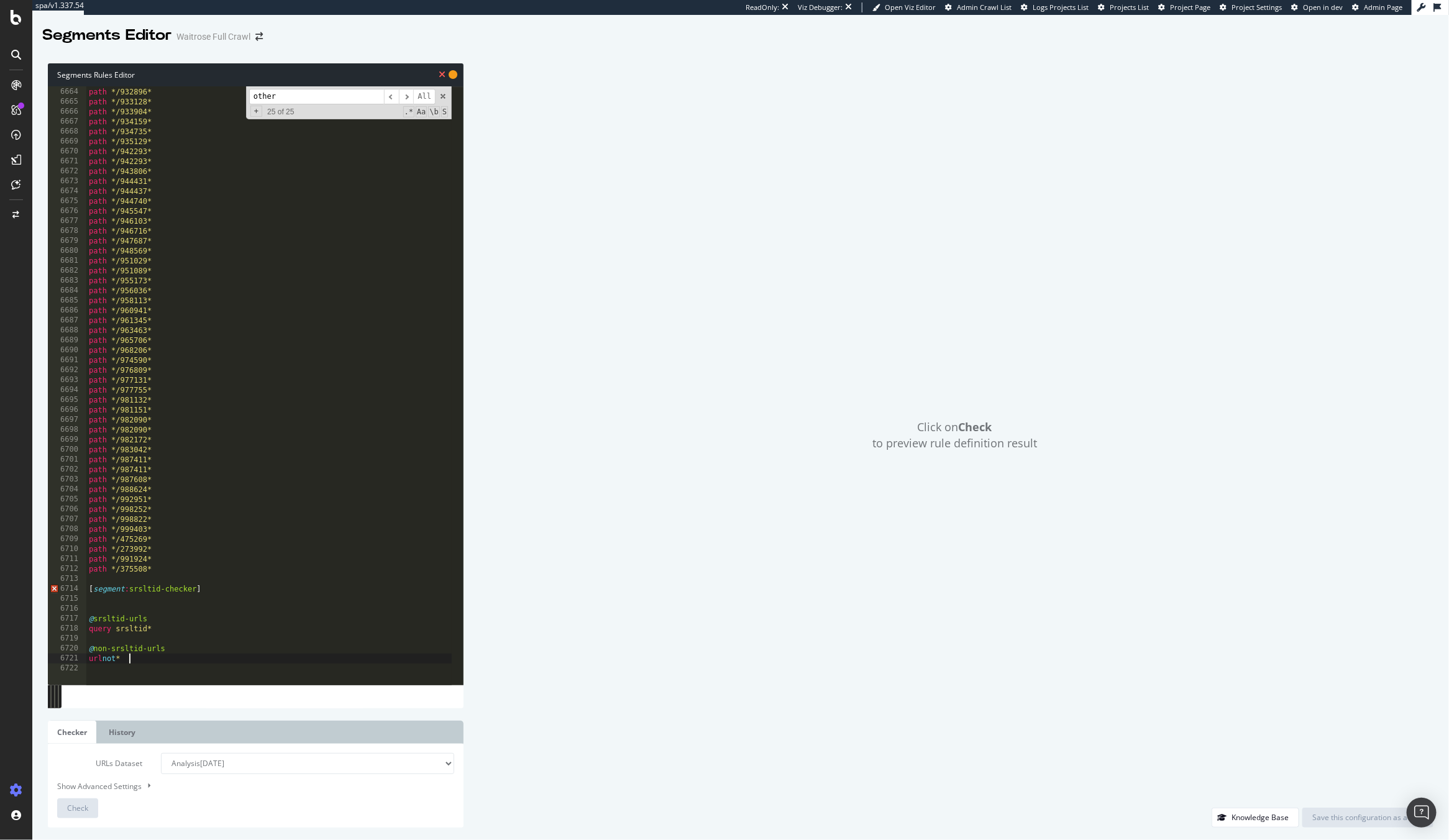
click at [148, 658] on div "path */928589* path */932896* path */933128* path */933904* path */934159* path…" at bounding box center [424, 380] width 676 height 607
paste textarea "*"
click at [128, 606] on div "path */928589* path */932896* path */933128* path */933904* path */934159* path…" at bounding box center [424, 380] width 676 height 607
click at [165, 601] on div "path */923233* path */928589* path */932896* path */933128* path */933904* path…" at bounding box center [424, 380] width 676 height 607
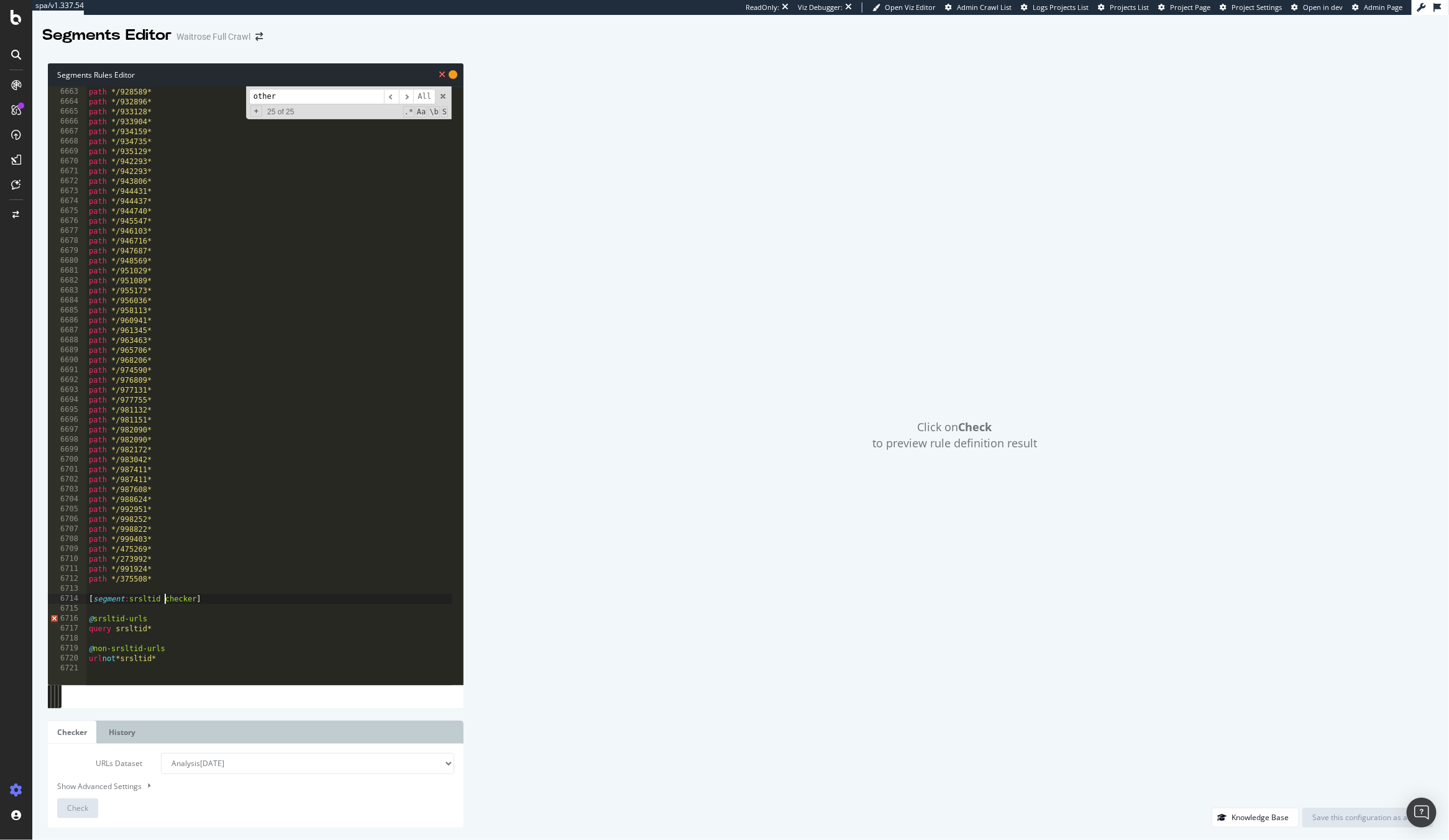
click at [172, 618] on div "path */923233* path */928589* path */932896* path */933128* path */933904* path…" at bounding box center [424, 380] width 676 height 607
click at [188, 622] on div "path */923233* path */928589* path */932896* path */933128* path */933904* path…" at bounding box center [424, 380] width 676 height 607
click at [158, 602] on div "path */923233* path */928589* path */932896* path */933128* path */933904* path…" at bounding box center [424, 380] width 676 height 607
click at [97, 588] on div "path */923233* path */928589* path */932896* path */933128* path */933904* path…" at bounding box center [424, 380] width 676 height 607
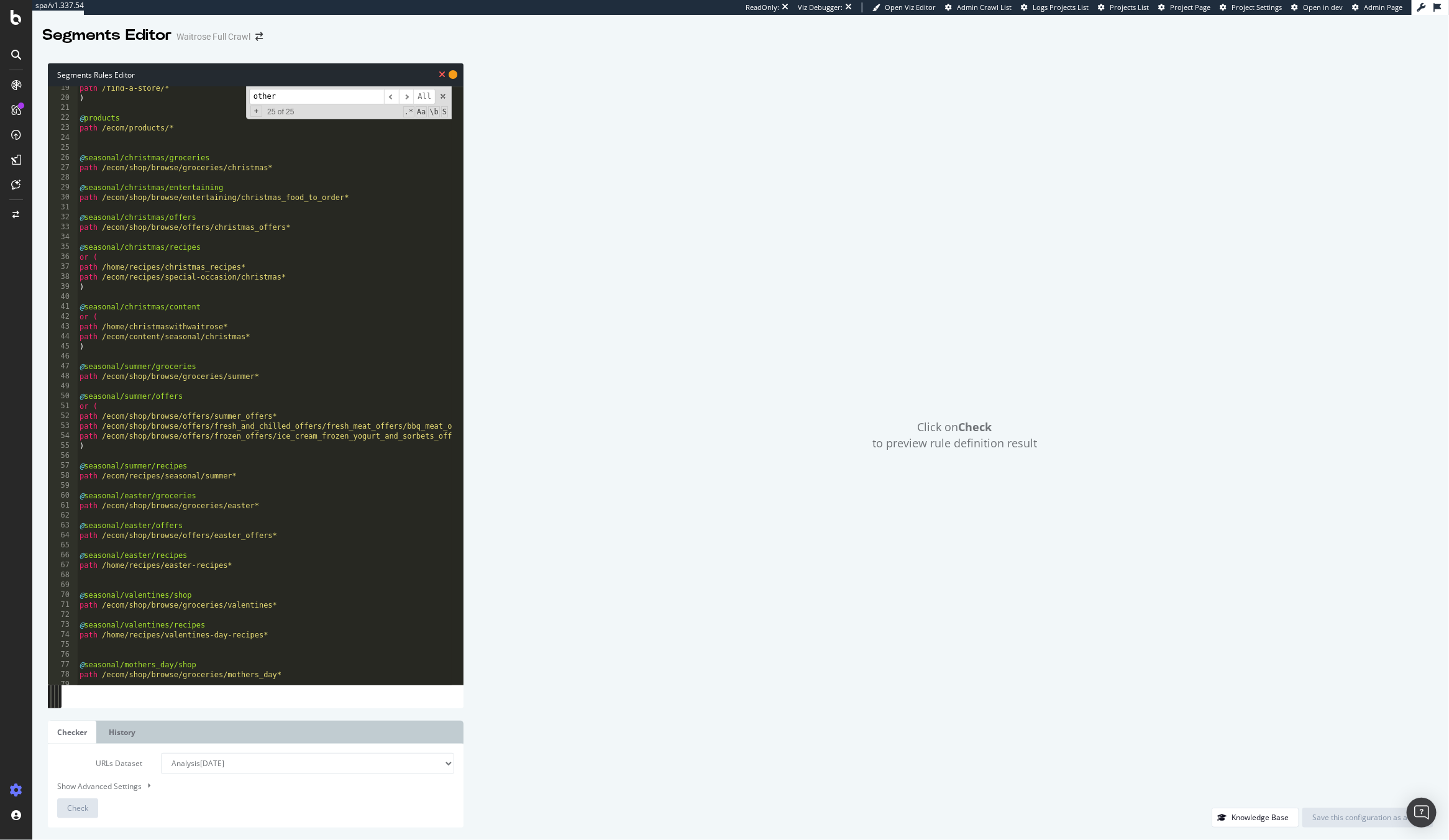
scroll to position [0, 0]
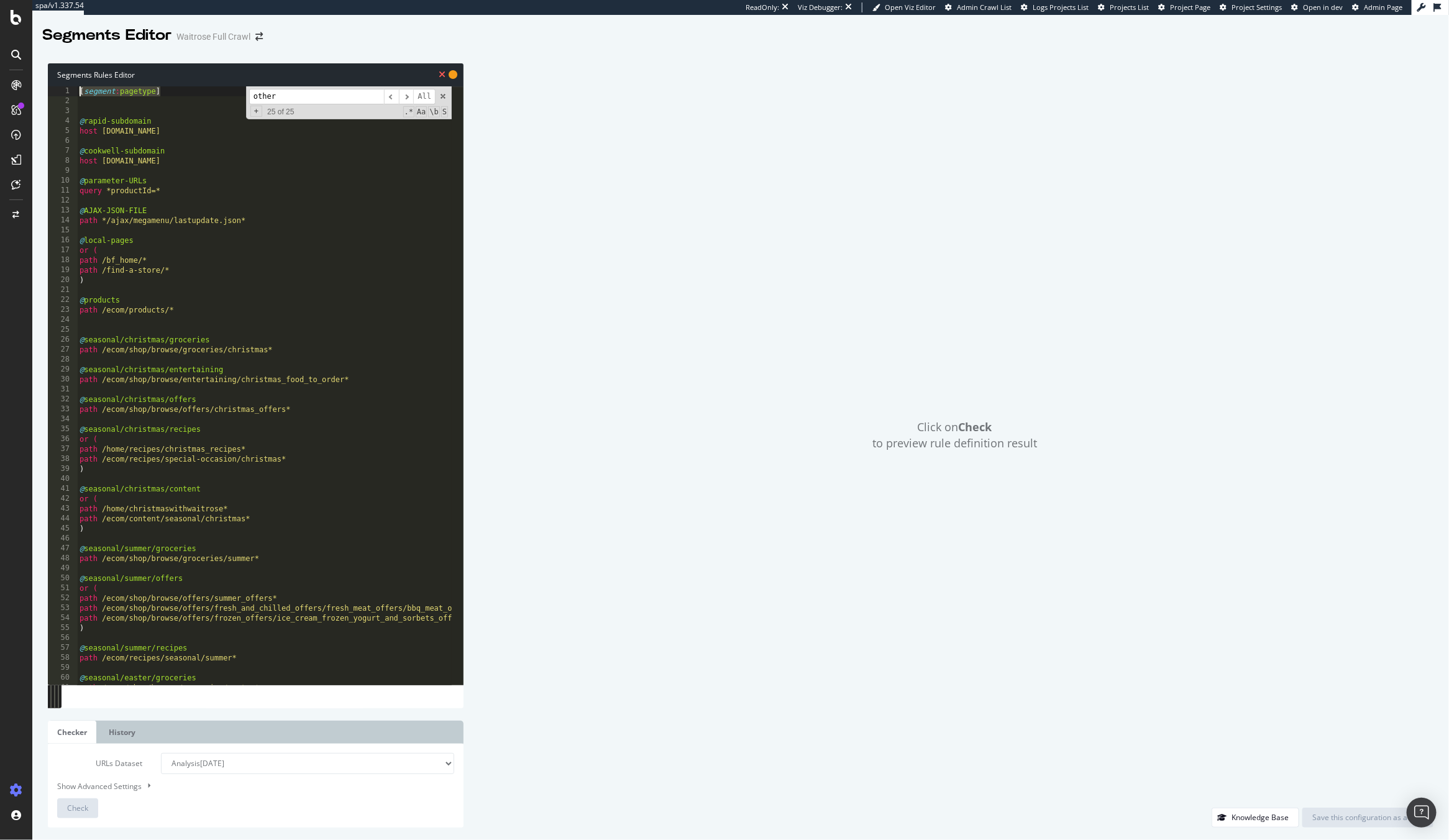
drag, startPoint x: 172, startPoint y: 93, endPoint x: 45, endPoint y: 81, distance: 127.6
click at [45, 81] on div "Segments Rules Editor abcde fg 1 2 3 4 5 6 7 8 9 10 11 12 13 14 15 16 17 18 19 …" at bounding box center [740, 445] width 1417 height 789
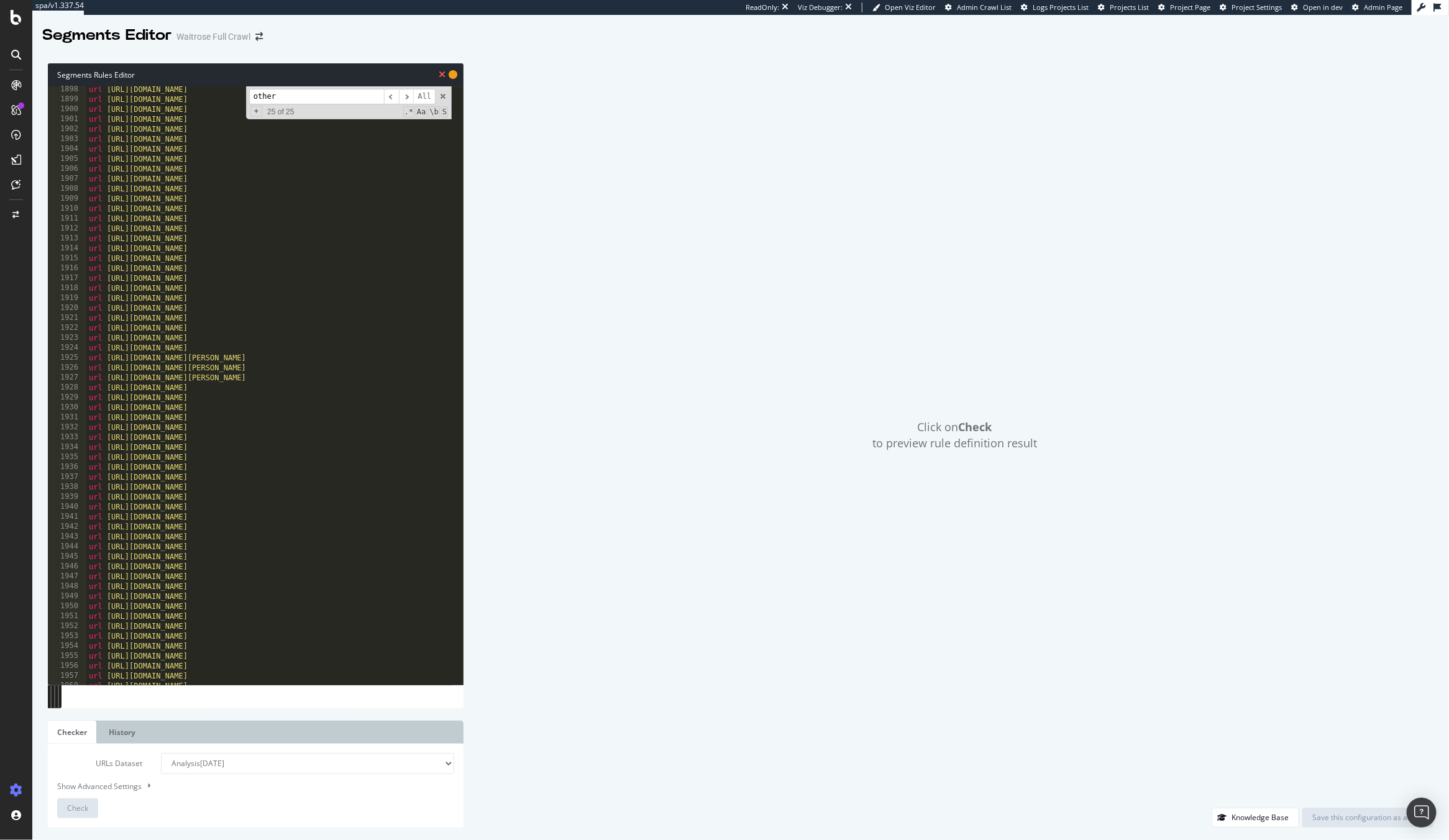
scroll to position [19764, 0]
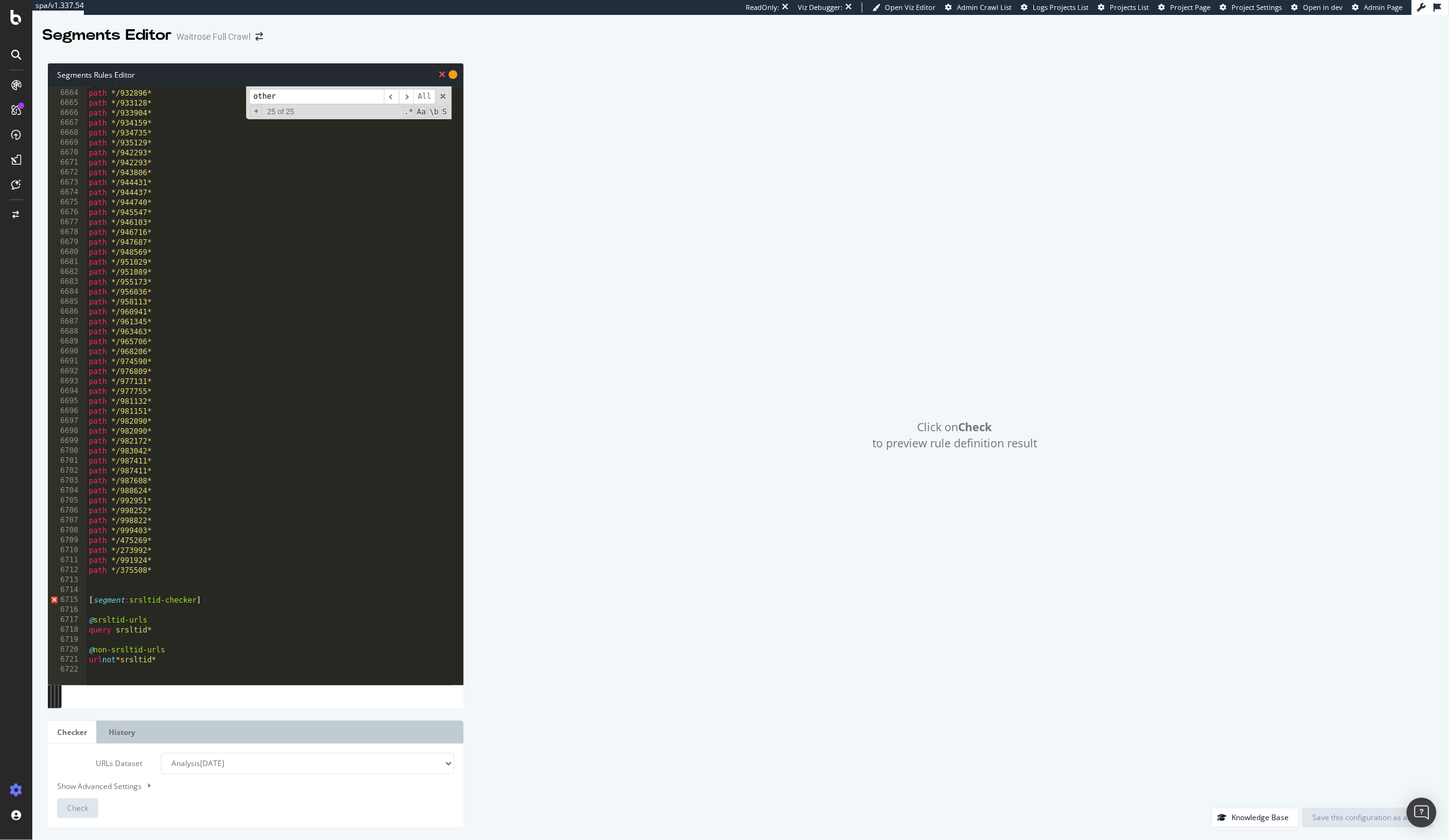
click at [191, 570] on div "path */928589* path */932896* path */933128* path */933904* path */934159* path…" at bounding box center [424, 381] width 676 height 607
drag, startPoint x: 200, startPoint y: 572, endPoint x: 77, endPoint y: 566, distance: 123.1
click at [77, 566] on div "abcde fg 6665 6666 6667 6668 6669 6670 6671 6672 6673 6674 6675 6676 6677 6678 …" at bounding box center [255, 386] width 416 height 598
click at [130, 606] on div "path */933128* path */933904* path */934159* path */934735* path */935129* path…" at bounding box center [424, 381] width 676 height 607
click at [127, 602] on div "path */933128* path */933904* path */934159* path */934735* path */935129* path…" at bounding box center [424, 381] width 676 height 607
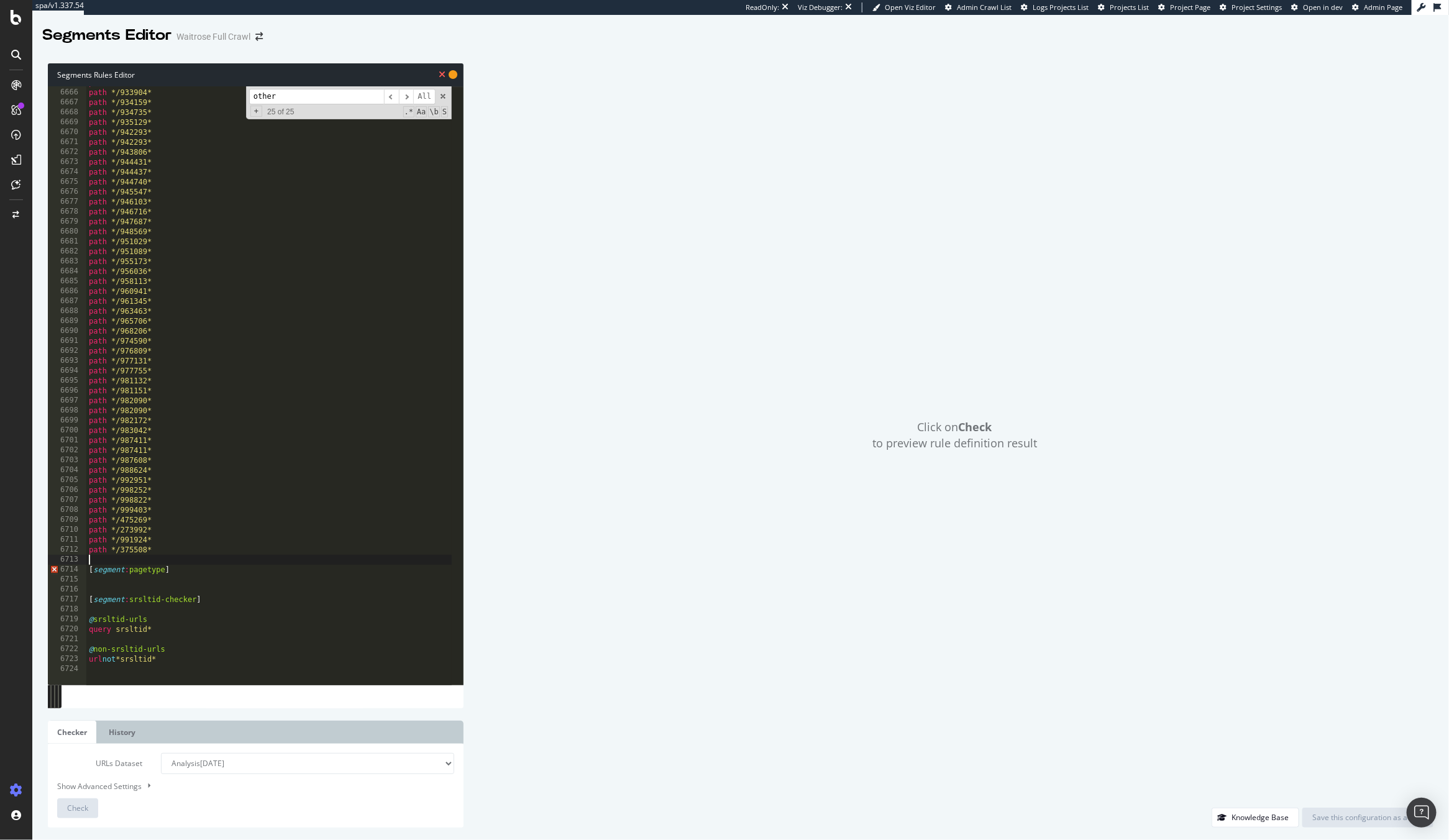
click at [165, 558] on div "path */933128* path */933904* path */934159* path */934735* path */935129* path…" at bounding box center [424, 381] width 676 height 607
drag, startPoint x: 179, startPoint y: 571, endPoint x: 72, endPoint y: 569, distance: 107.0
click at [72, 569] on div "abcde fg 6665 6666 6667 6668 6669 6670 6671 6672 6673 6674 6675 6676 6677 6678 …" at bounding box center [255, 386] width 416 height 598
click at [167, 642] on div "path */923233* path */928589* path */932896* path */933128* path */933904* path…" at bounding box center [424, 380] width 676 height 607
click at [115, 633] on div "path */923233* path */928589* path */932896* path */933128* path */933904* path…" at bounding box center [424, 380] width 676 height 607
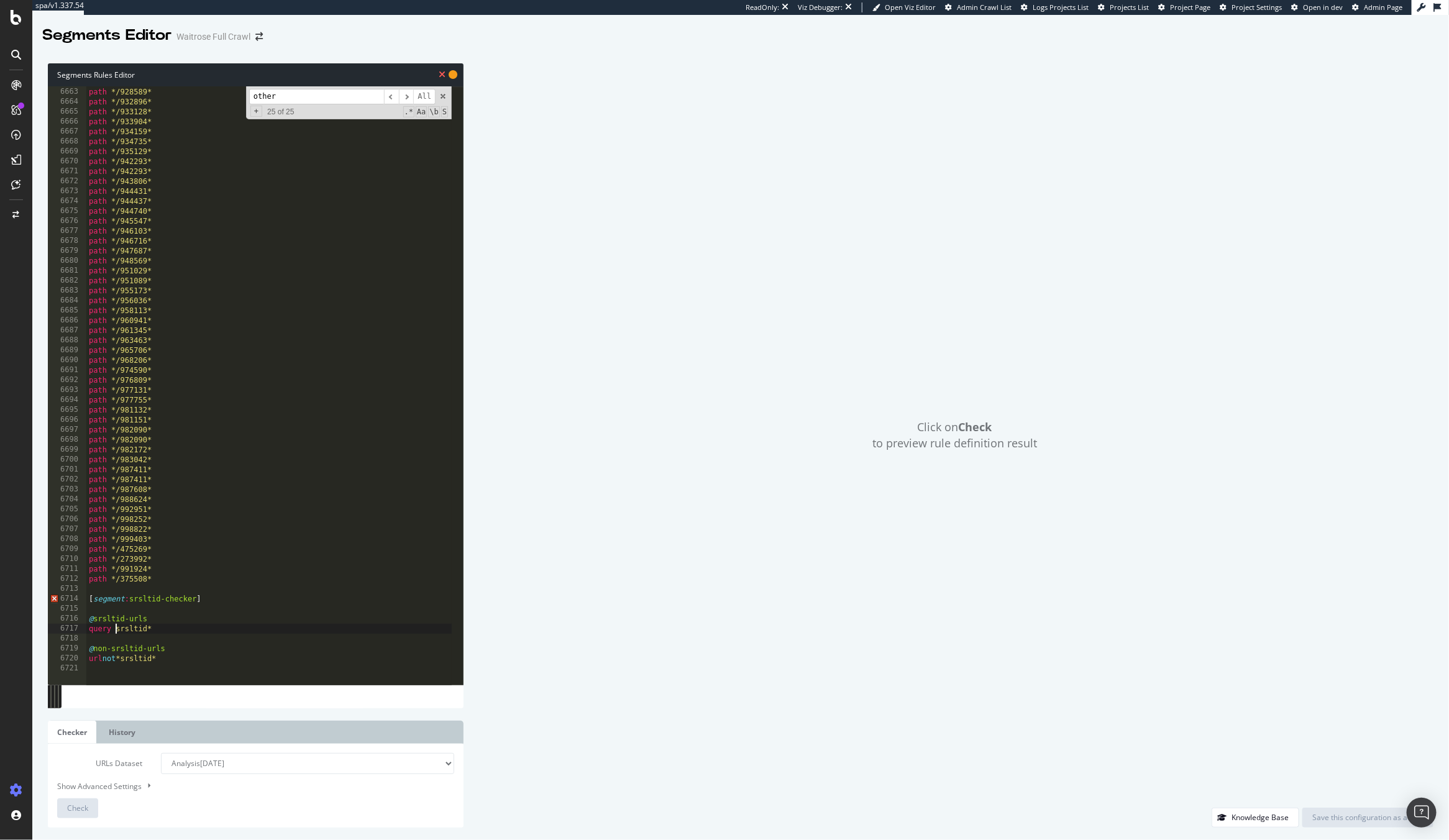
scroll to position [10, 15]
click at [237, 651] on div "path */923233* path */928589* path */932896* path */933128* path */933904* path…" at bounding box center [424, 380] width 676 height 607
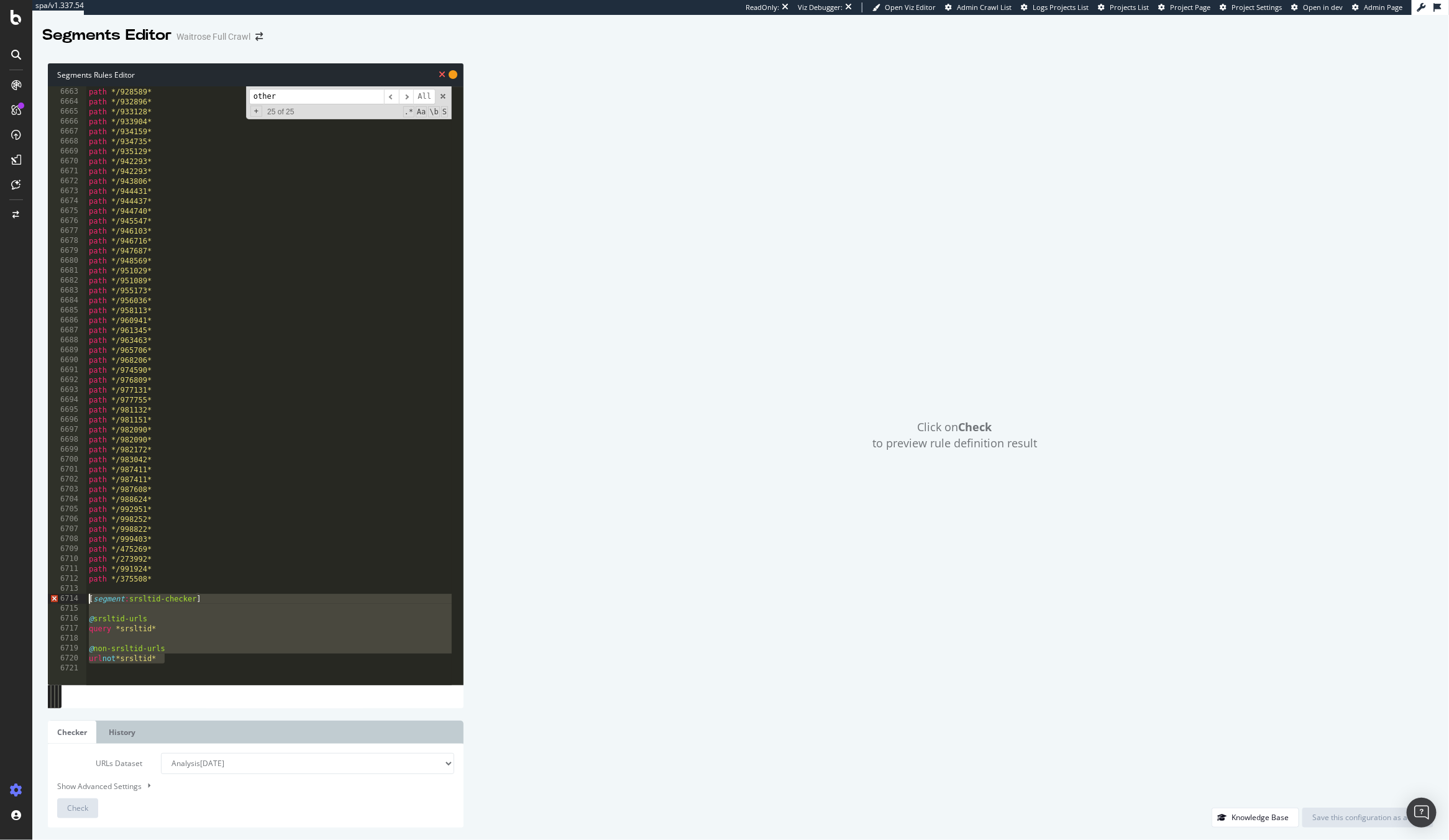
drag, startPoint x: 188, startPoint y: 656, endPoint x: 75, endPoint y: 597, distance: 127.5
click at [75, 597] on div "abcde fg 6662 6663 6664 6665 6666 6667 6668 6669 6670 6671 6672 6673 6674 6675 …" at bounding box center [255, 386] width 416 height 598
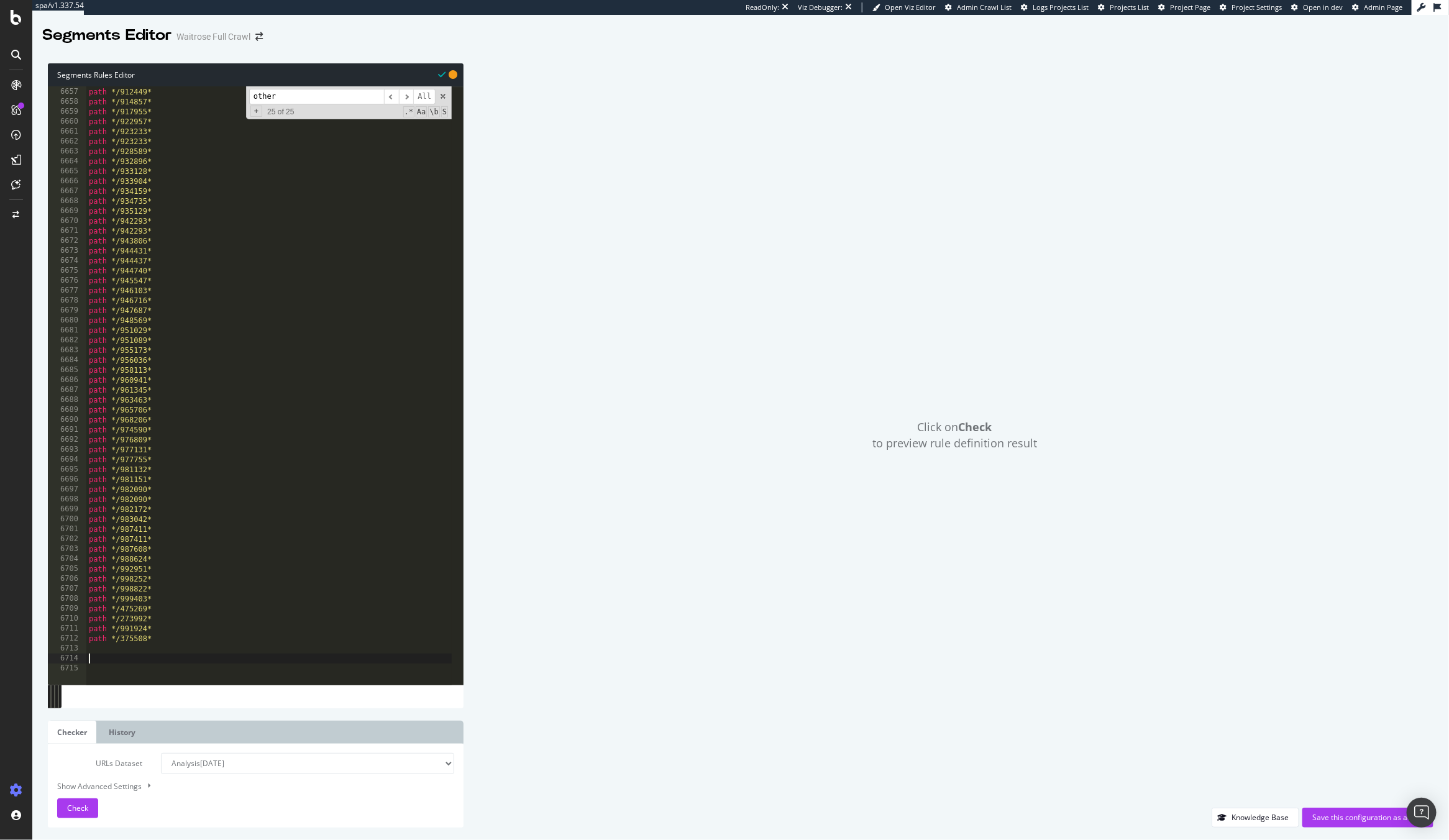
paste textarea "Cursor at row 6714"
type textarea "abcde fg"
